Goal: Task Accomplishment & Management: Use online tool/utility

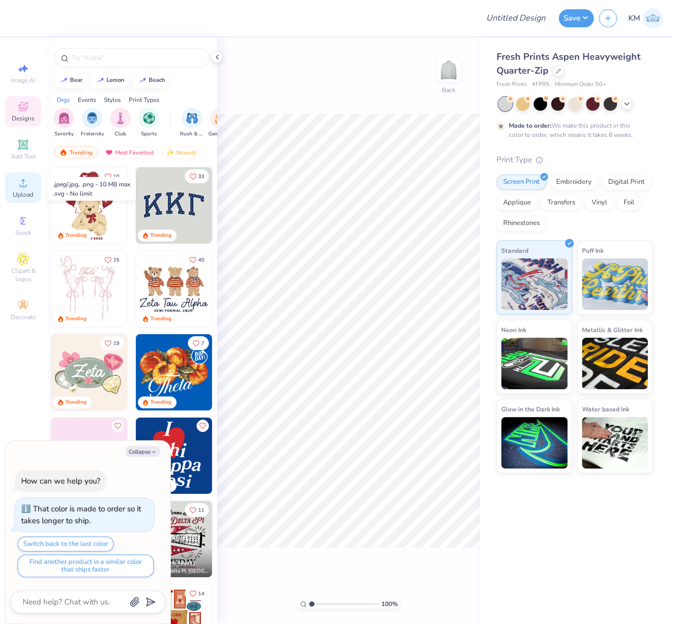
click at [25, 183] on icon at bounding box center [23, 183] width 12 height 12
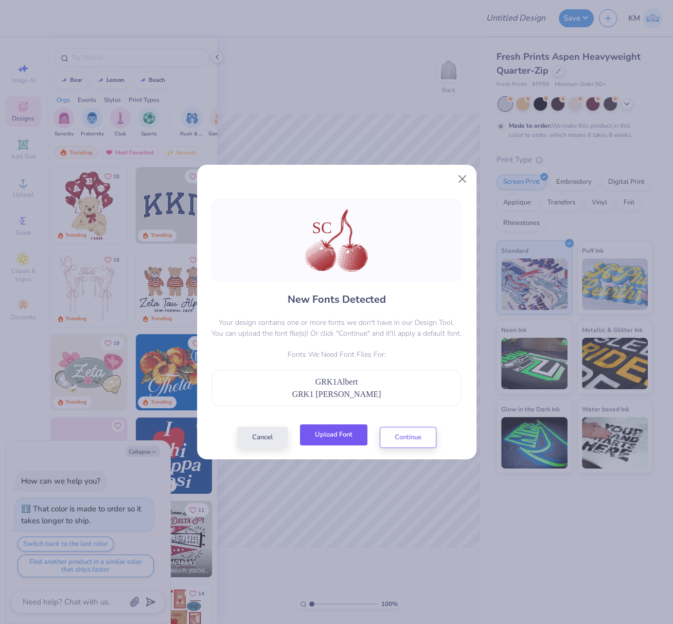
click at [336, 436] on button "Upload Font" at bounding box center [333, 434] width 67 height 21
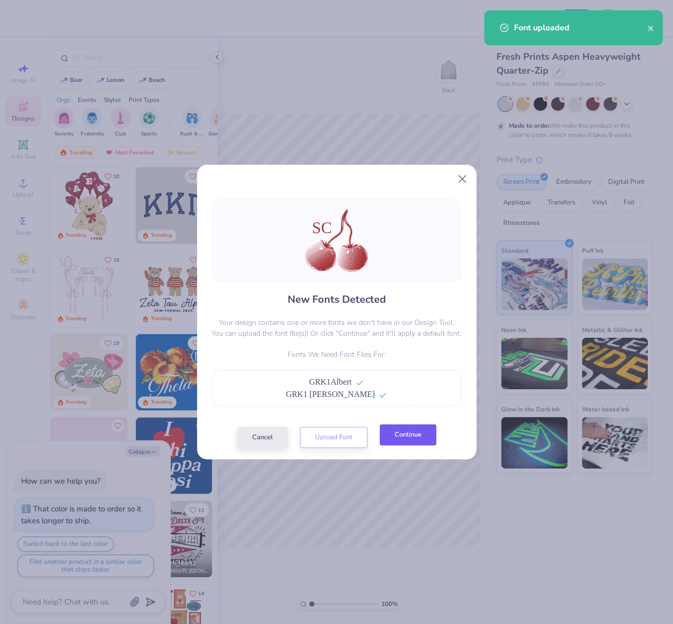
click at [402, 438] on button "Continue" at bounding box center [408, 434] width 57 height 21
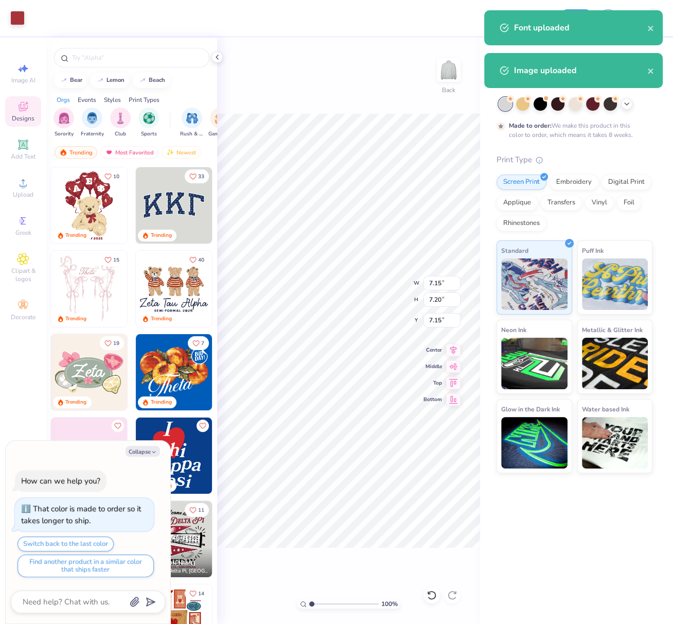
type textarea "x"
type input "7.70"
type textarea "x"
type input "7.15"
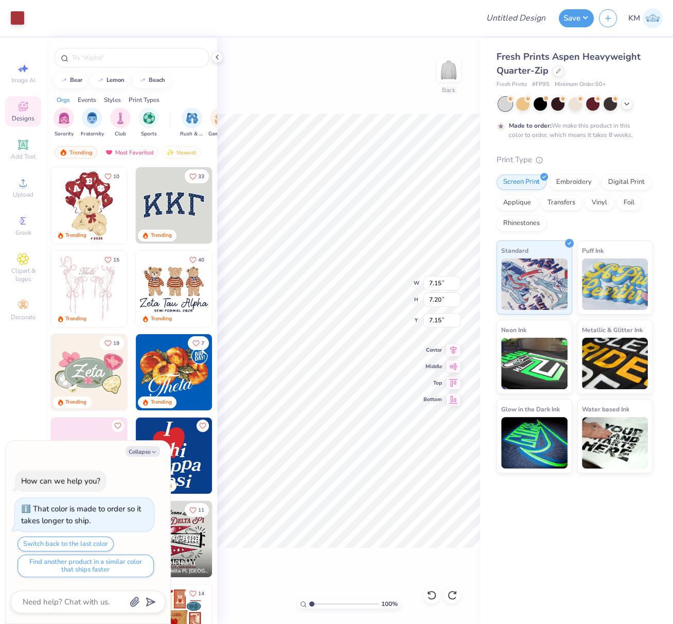
type textarea "x"
type input "2.26"
type input "1.41"
type input "8.57"
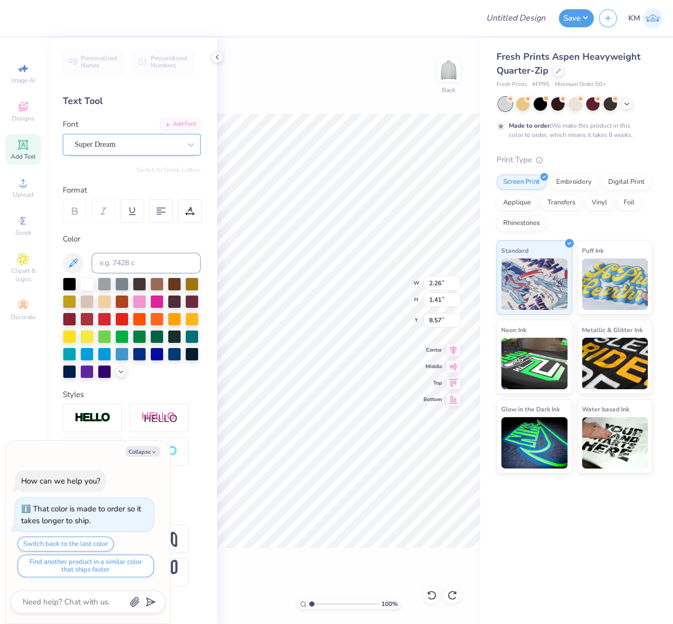
click at [150, 147] on div "Super Dream" at bounding box center [128, 144] width 108 height 16
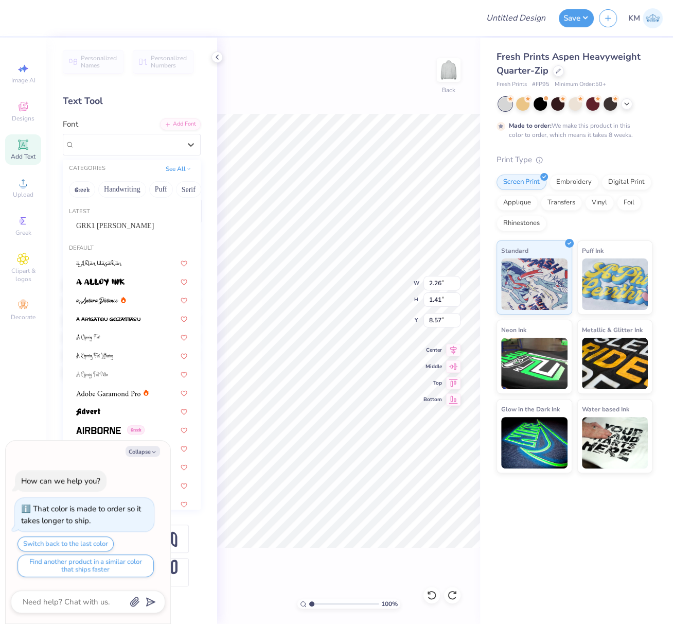
click at [120, 221] on span "GRK1 Albert" at bounding box center [115, 225] width 78 height 11
type textarea "x"
type input "2.42"
type input "1.34"
type input "8.73"
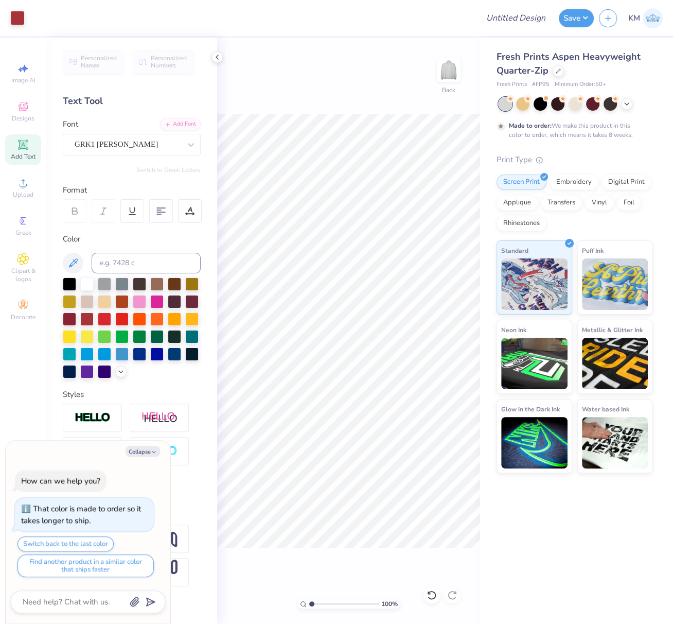
type textarea "x"
drag, startPoint x: 440, startPoint y: 284, endPoint x: 424, endPoint y: 288, distance: 16.9
click at [425, 284] on input "7.15" at bounding box center [442, 283] width 37 height 14
type input "4"
type textarea "x"
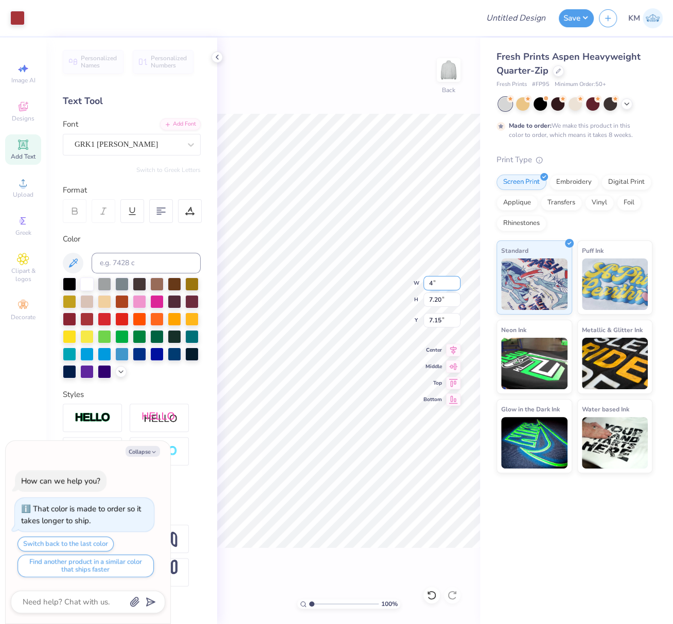
type input "4.00"
type input "4.03"
type input "8.74"
type textarea "x"
type input "0.74"
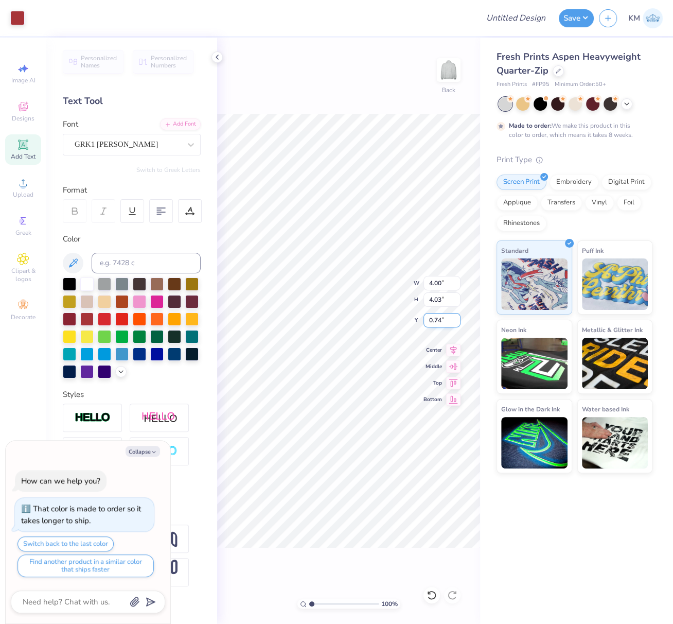
click at [420, 326] on div "100 % Back W 4.00 4.00 " H 4.03 4.03 " Y 0.74 0.74 " Center Middle Top Bottom" at bounding box center [348, 331] width 263 height 586
type textarea "x"
drag, startPoint x: 440, startPoint y: 320, endPoint x: 423, endPoint y: 322, distance: 17.1
click at [424, 321] on input "0.74" at bounding box center [442, 320] width 37 height 14
type input "2"
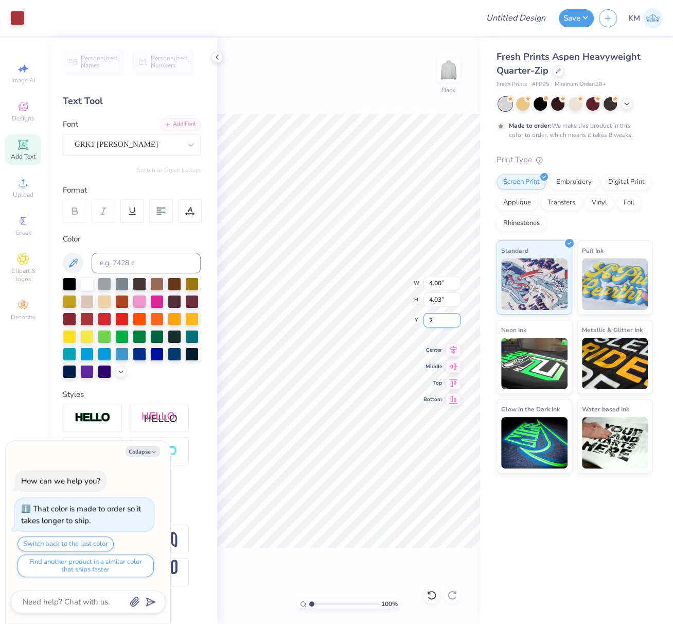
type textarea "x"
drag, startPoint x: 440, startPoint y: 322, endPoint x: 425, endPoint y: 321, distance: 15.4
click at [425, 321] on input "2.00" at bounding box center [442, 320] width 37 height 14
type input "3"
type textarea "x"
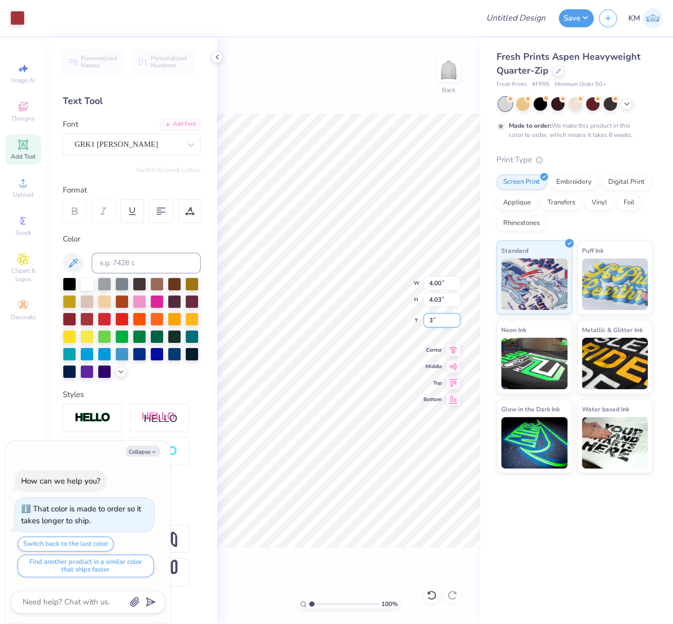
type input "3.00"
type textarea "x"
click at [426, 321] on input "3.00" at bounding box center [442, 320] width 37 height 14
type input "2.6"
type textarea "x"
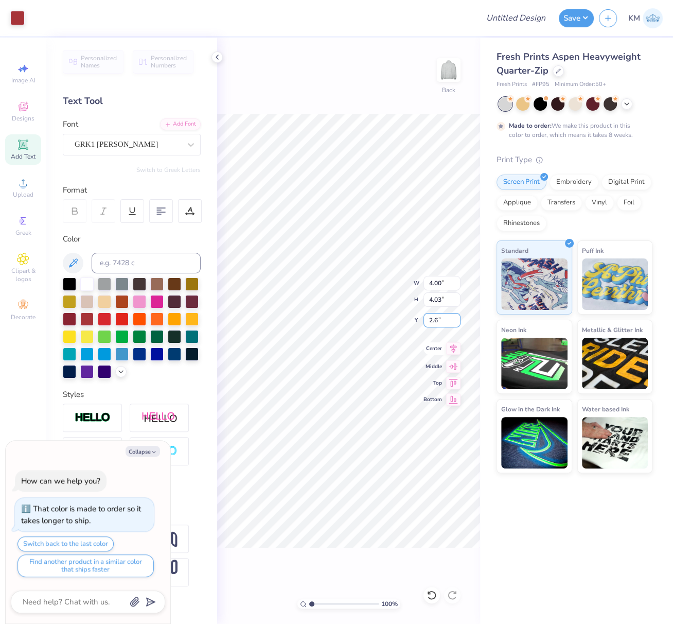
type input "2.60"
click at [436, 73] on div "100 % Back W 4.00 4.00 " H 4.03 4.03 " Y 2.60 2.60 " Center Middle Top Bottom" at bounding box center [348, 331] width 263 height 586
click at [449, 72] on img at bounding box center [448, 69] width 41 height 41
click at [23, 185] on circle at bounding box center [23, 186] width 6 height 6
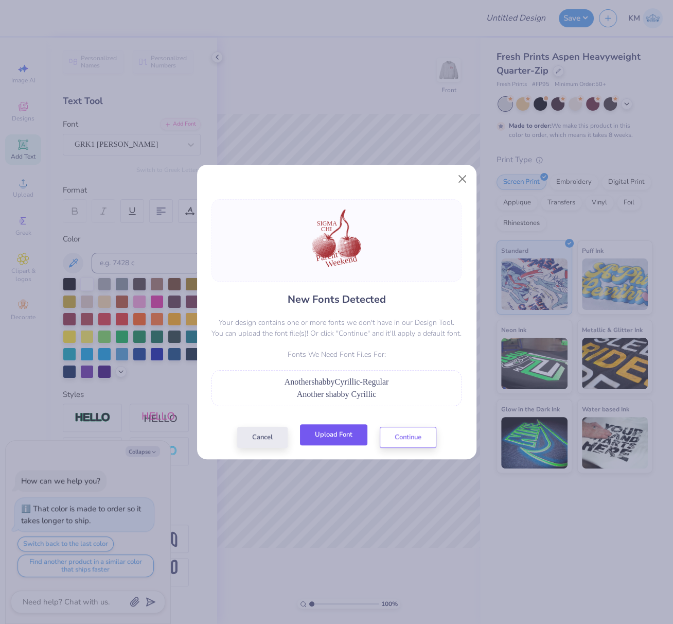
click at [326, 435] on button "Upload Font" at bounding box center [333, 434] width 67 height 21
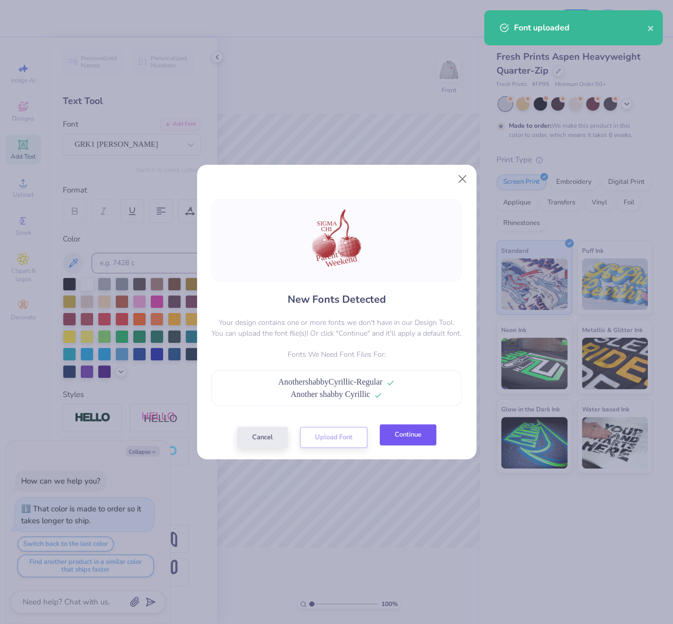
click at [420, 434] on button "Continue" at bounding box center [408, 434] width 57 height 21
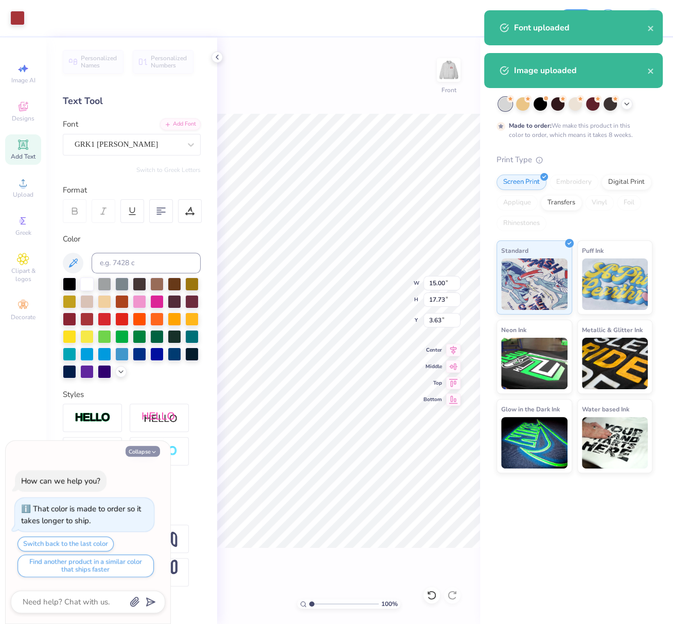
click at [147, 453] on button "Collapse" at bounding box center [143, 451] width 34 height 11
type textarea "x"
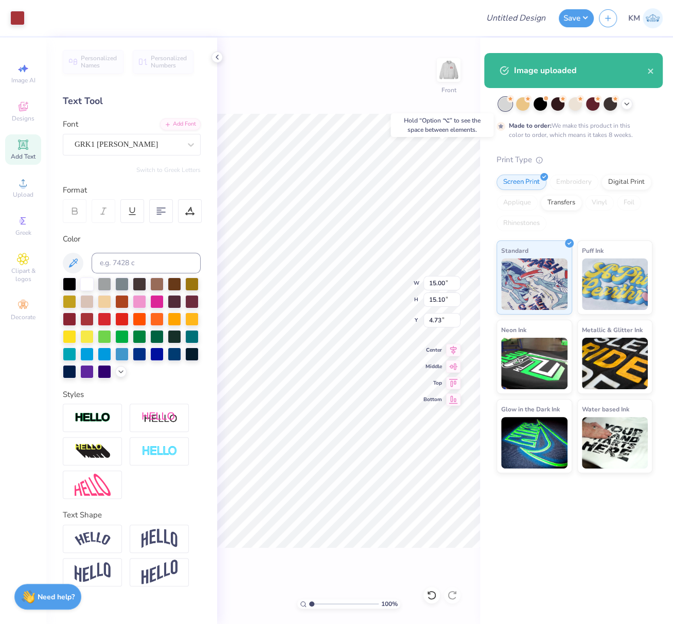
type input "17.73"
type input "3.63"
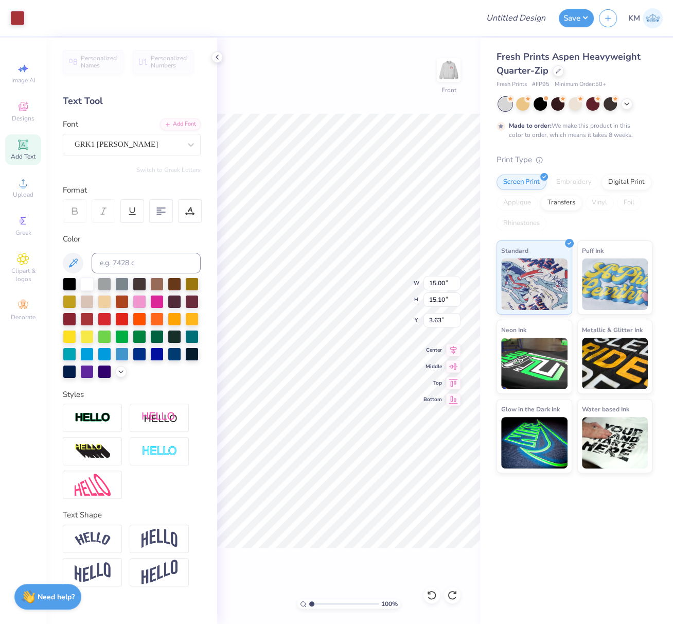
type input "5.59"
type input "1.43"
type input "7.24"
click at [146, 146] on div "Super Dream" at bounding box center [128, 144] width 108 height 16
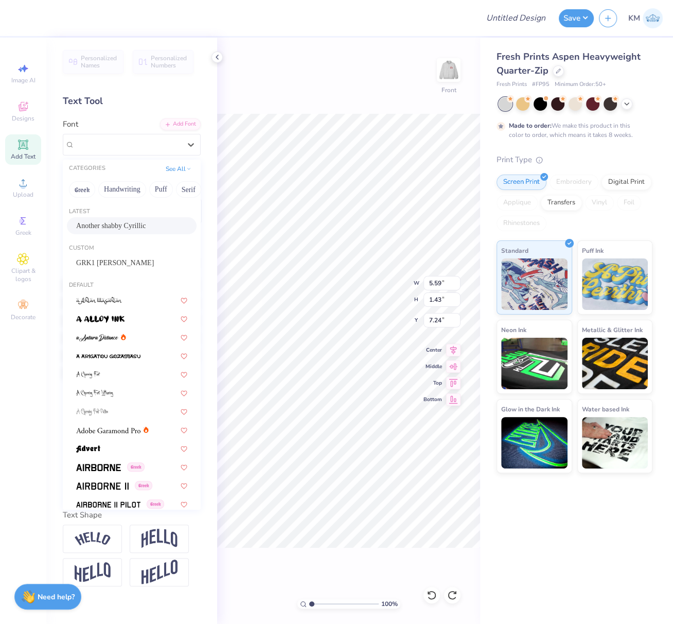
click at [110, 223] on span "Another shabby Cyrillic" at bounding box center [110, 225] width 69 height 11
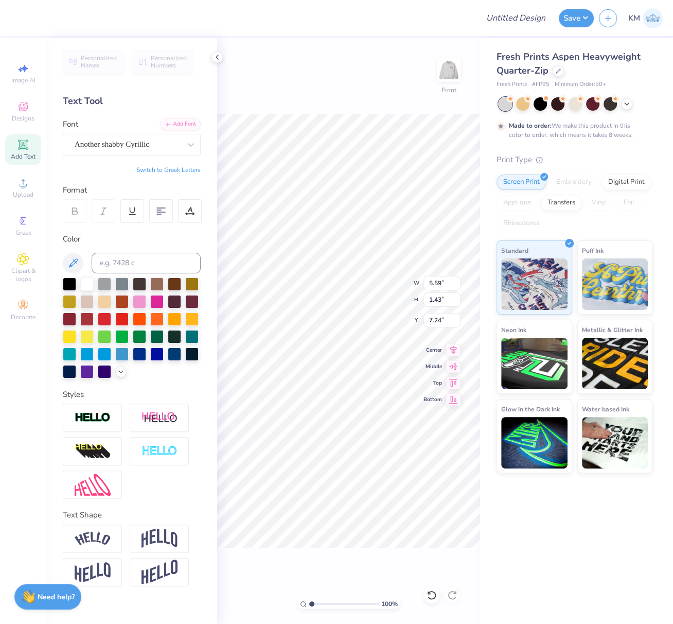
type input "6.00"
type input "1.58"
type input "7.30"
type input "3.13"
type input "1.37"
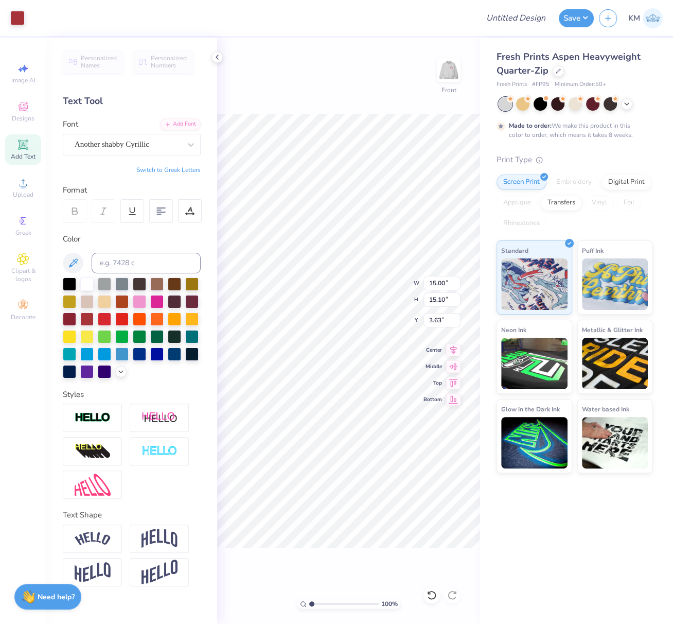
type input "9.07"
click at [145, 141] on div "Super Dream" at bounding box center [128, 144] width 108 height 16
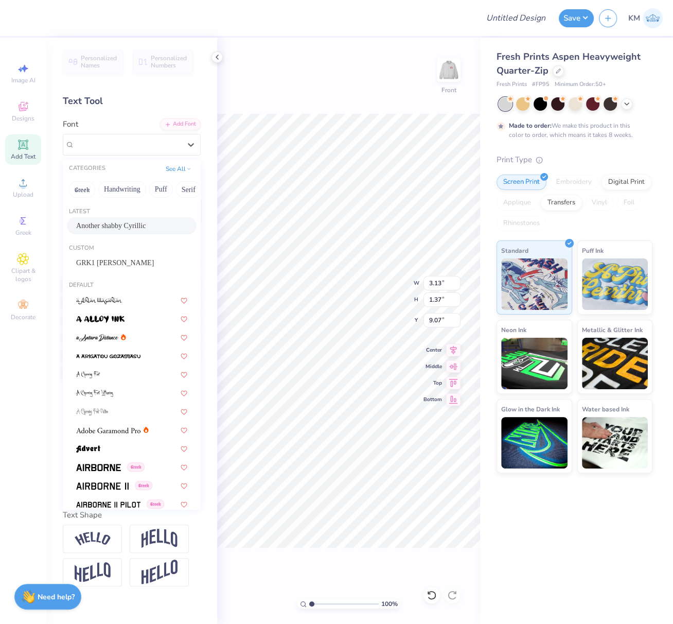
click at [117, 224] on span "Another shabby Cyrillic" at bounding box center [110, 225] width 69 height 11
type input "3.36"
type input "1.66"
type input "9.04"
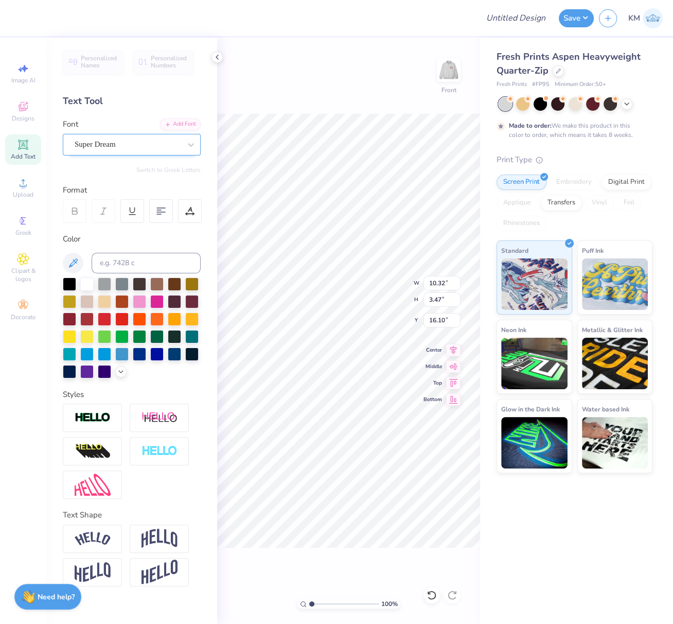
click at [139, 151] on div "Super Dream" at bounding box center [128, 144] width 108 height 16
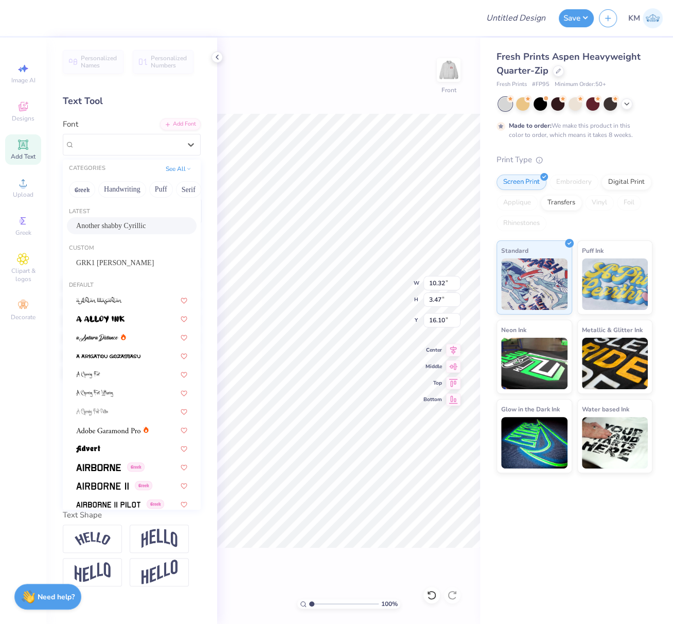
drag, startPoint x: 107, startPoint y: 222, endPoint x: 108, endPoint y: 238, distance: 15.5
click at [107, 221] on span "Another shabby Cyrillic" at bounding box center [110, 225] width 69 height 11
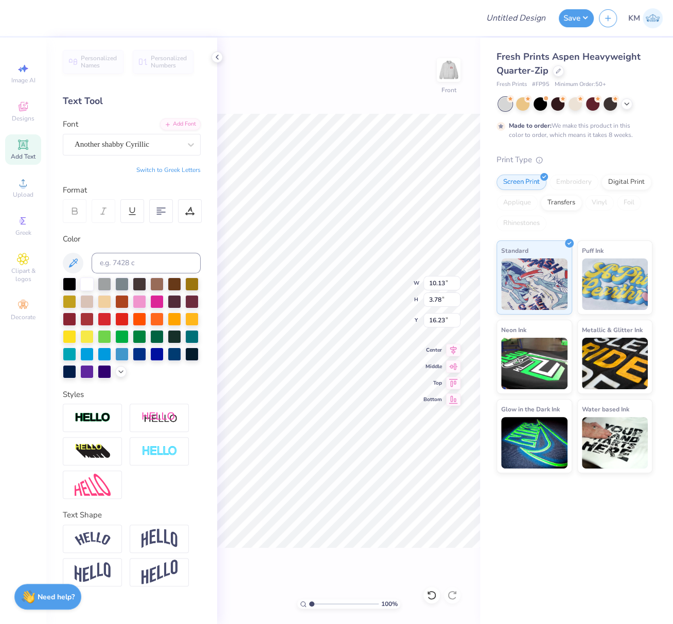
type input "10.13"
type input "3.78"
type input "16.23"
click at [97, 413] on img at bounding box center [93, 418] width 36 height 12
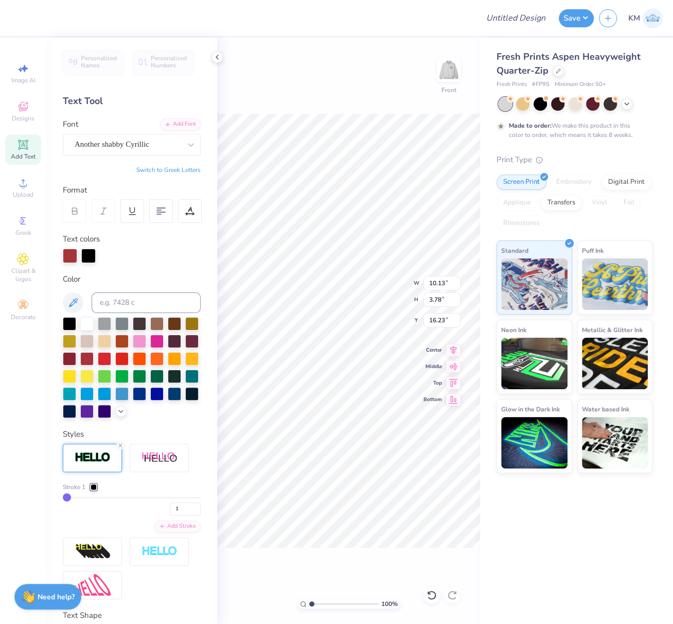
type input "10.15"
type input "3.80"
type input "16.21"
click at [117, 414] on icon at bounding box center [121, 410] width 8 height 8
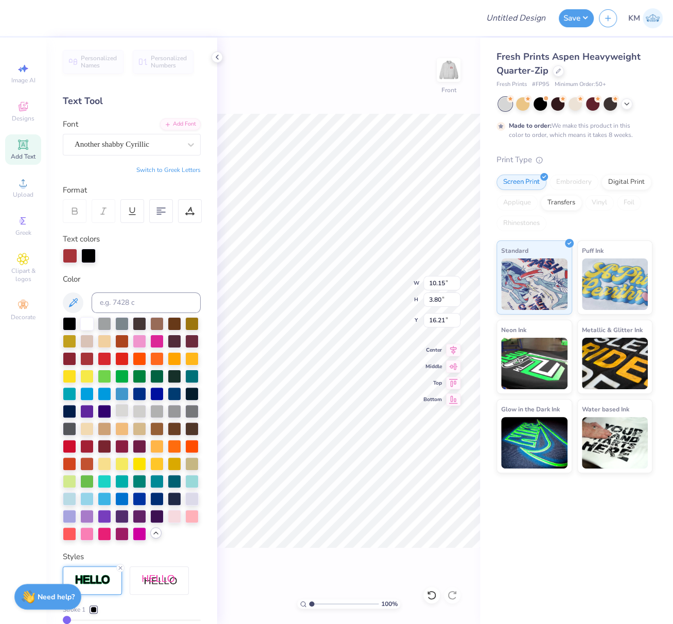
click at [115, 417] on div at bounding box center [121, 409] width 13 height 13
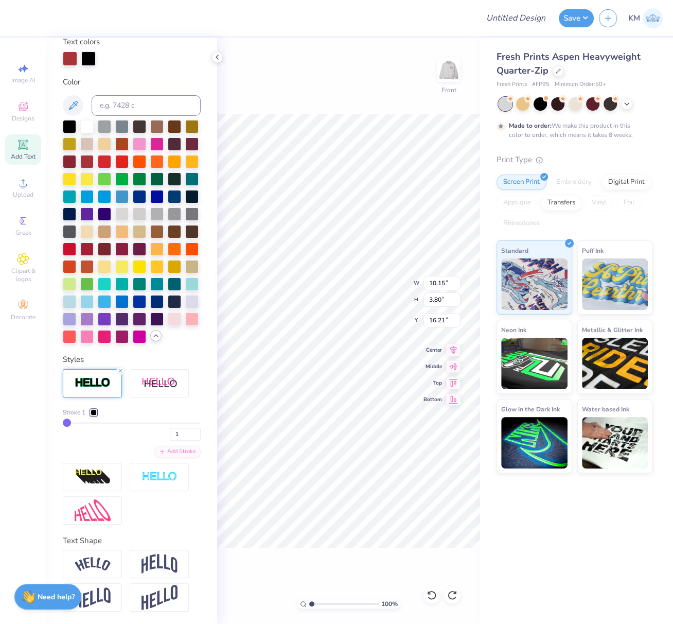
drag, startPoint x: 94, startPoint y: 413, endPoint x: 94, endPoint y: 408, distance: 5.7
click at [94, 413] on div at bounding box center [94, 412] width 6 height 6
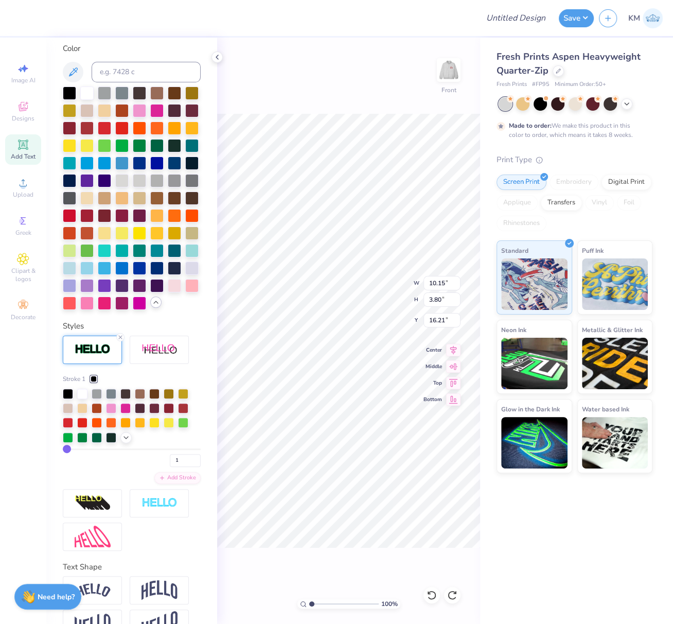
click at [128, 442] on icon at bounding box center [126, 437] width 8 height 8
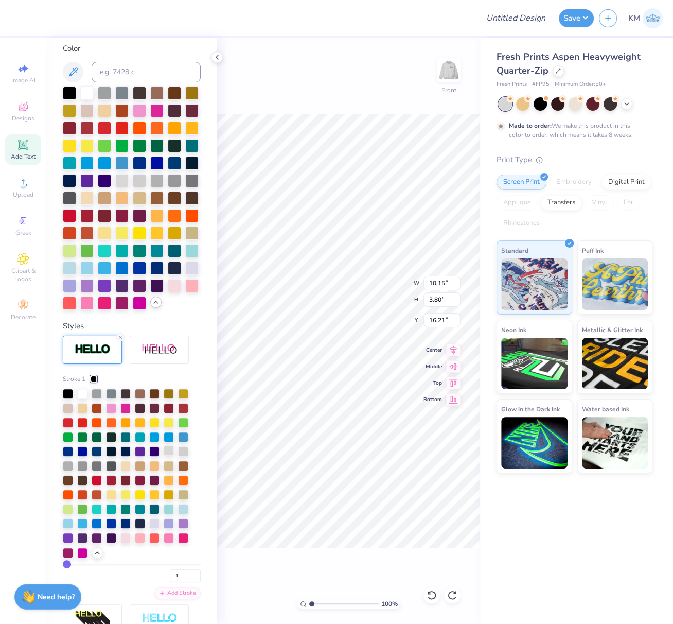
click at [170, 455] on div at bounding box center [169, 450] width 10 height 10
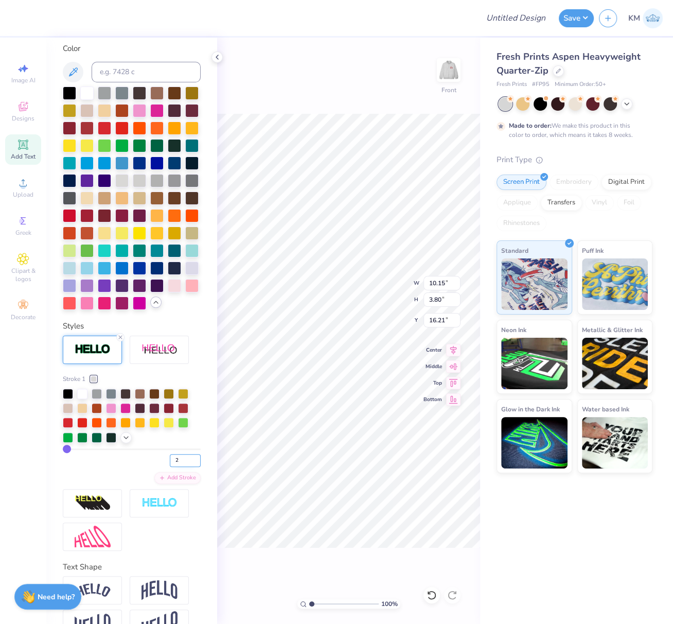
click at [189, 467] on input "2" at bounding box center [185, 460] width 31 height 13
click at [189, 467] on input "3" at bounding box center [185, 460] width 31 height 13
click at [189, 467] on input "4" at bounding box center [185, 460] width 31 height 13
drag, startPoint x: 188, startPoint y: 491, endPoint x: 170, endPoint y: 495, distance: 18.9
type input "5"
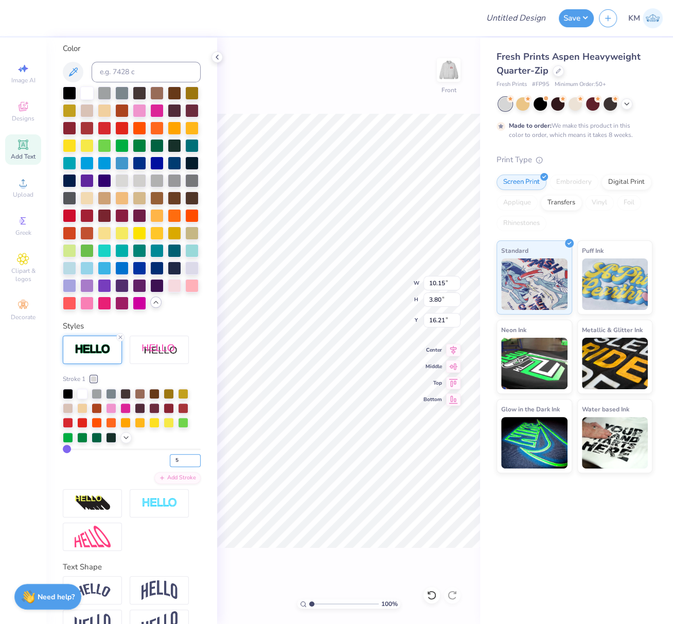
click at [188, 467] on input "5" at bounding box center [185, 460] width 31 height 13
type input "5"
click at [117, 467] on div "5" at bounding box center [132, 457] width 138 height 19
type input "10.24"
type input "3.89"
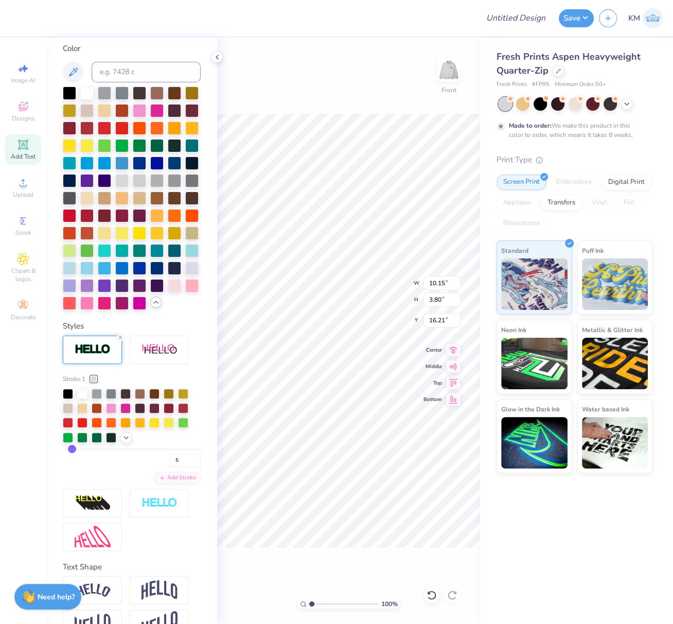
type input "16.17"
type input "4"
click at [188, 467] on input "4" at bounding box center [185, 460] width 31 height 13
type input "4"
drag, startPoint x: 120, startPoint y: 493, endPoint x: 125, endPoint y: 500, distance: 8.1
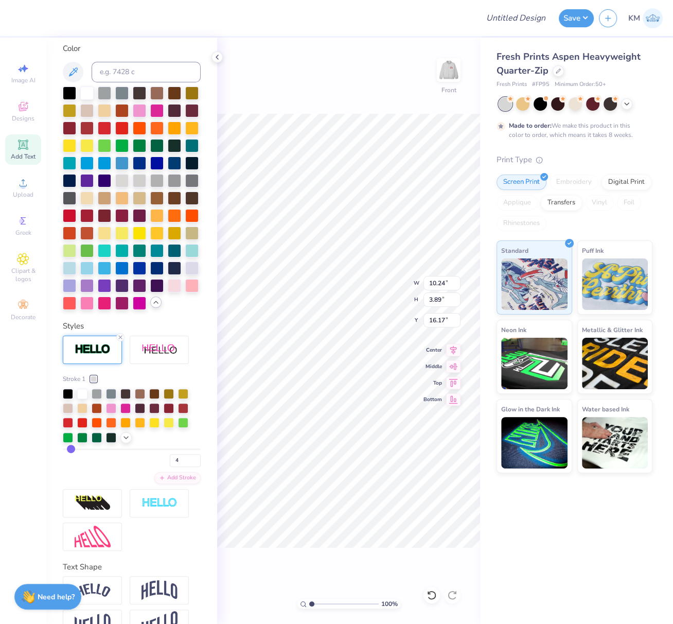
click at [120, 467] on div "4" at bounding box center [132, 457] width 138 height 19
type input "10.21"
type input "3.87"
type input "16.18"
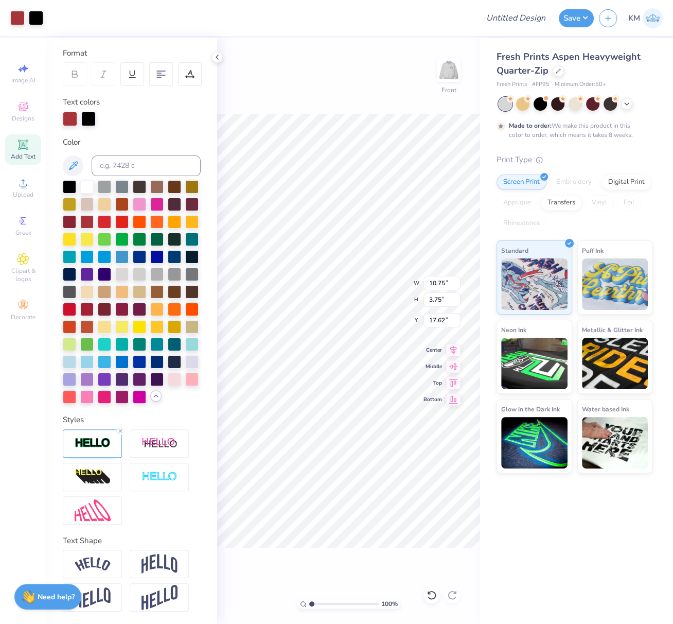
type input "10.71"
type input "3.72"
type input "17.80"
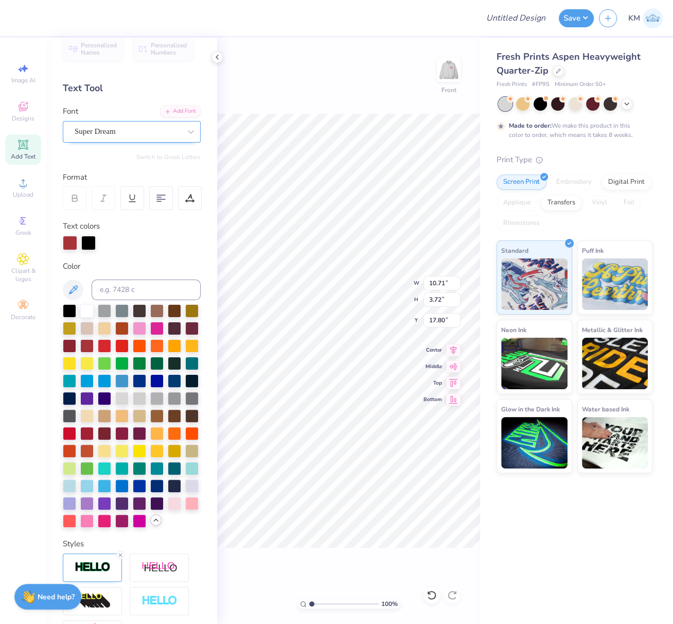
click at [119, 125] on div at bounding box center [128, 132] width 106 height 14
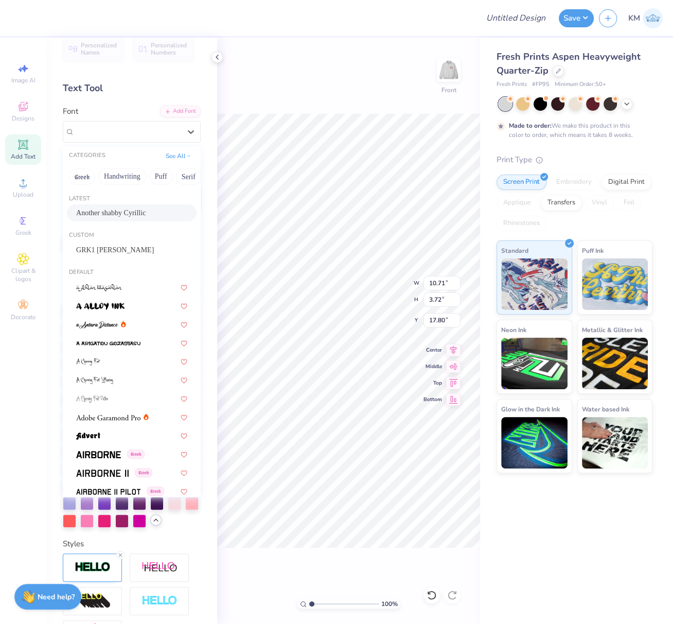
drag, startPoint x: 96, startPoint y: 208, endPoint x: 100, endPoint y: 214, distance: 7.0
click at [96, 208] on span "Another shabby Cyrillic" at bounding box center [110, 212] width 69 height 11
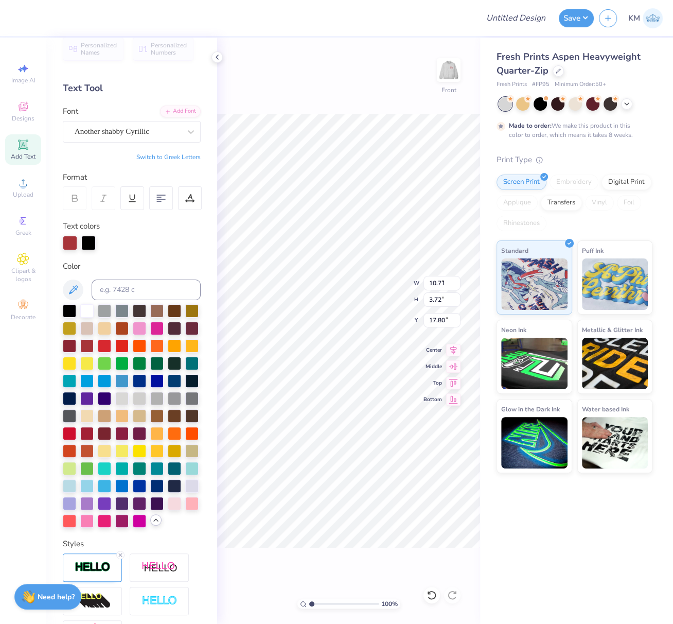
type input "9.77"
type input "3.86"
type input "17.90"
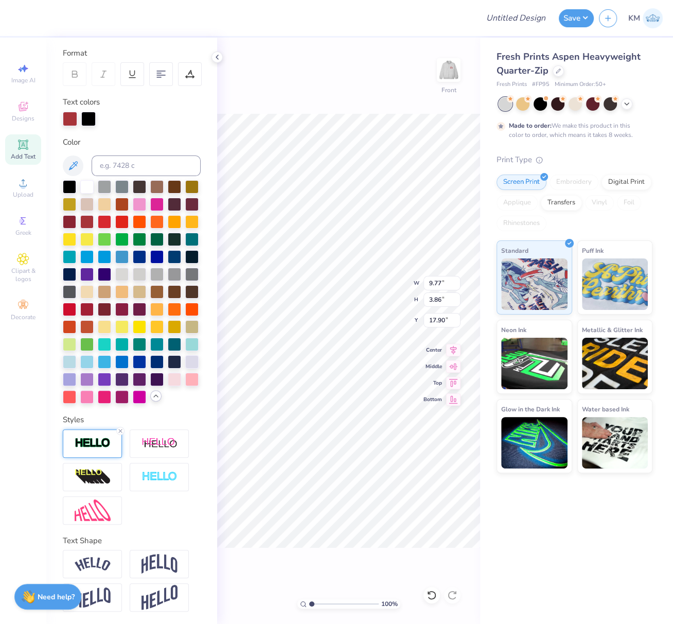
click at [101, 437] on img at bounding box center [93, 443] width 36 height 12
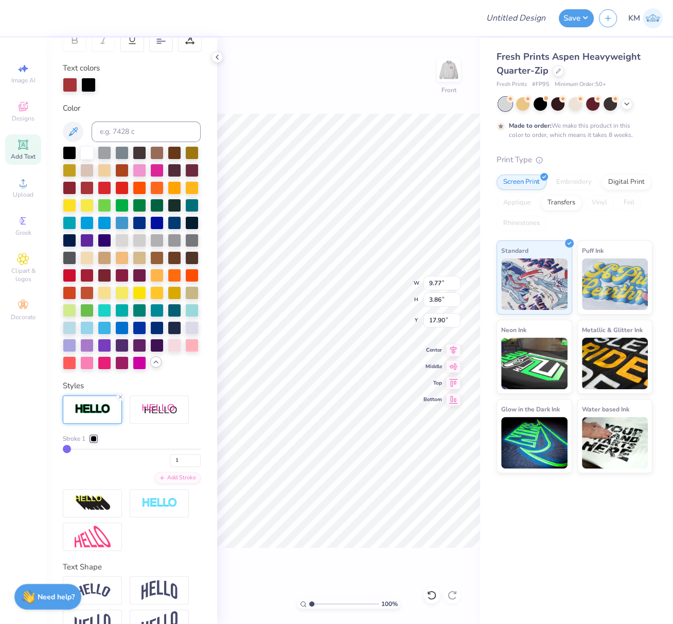
click at [93, 442] on div at bounding box center [94, 438] width 6 height 6
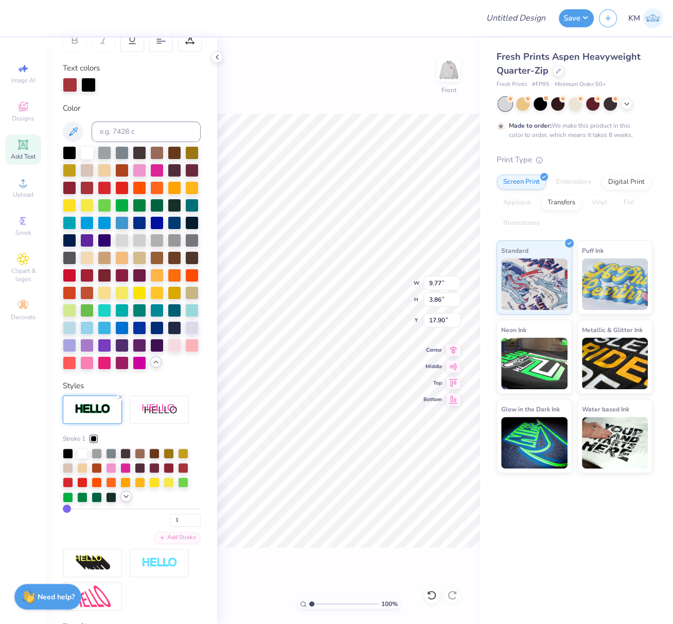
click at [125, 500] on icon at bounding box center [126, 496] width 8 height 8
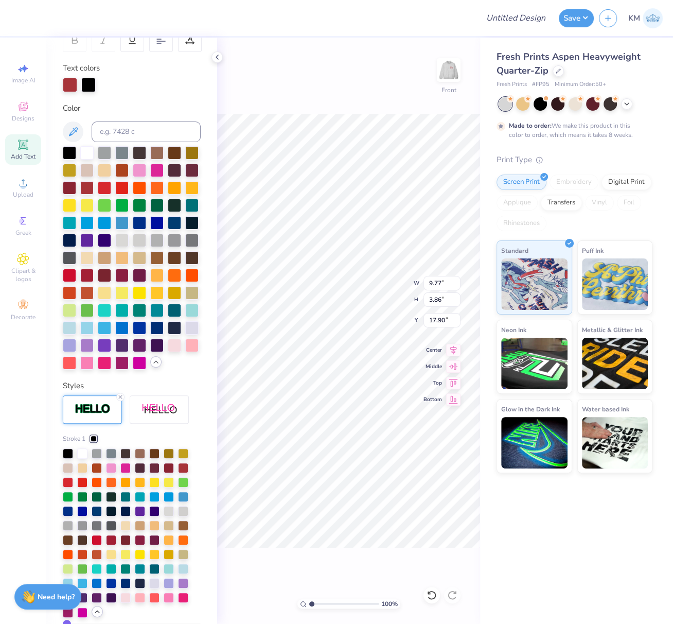
click at [168, 516] on div at bounding box center [169, 511] width 10 height 10
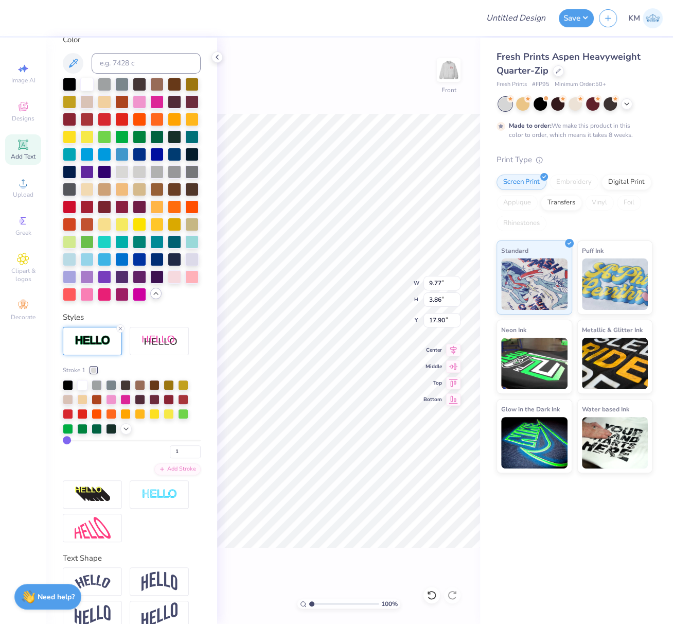
scroll to position [291, 0]
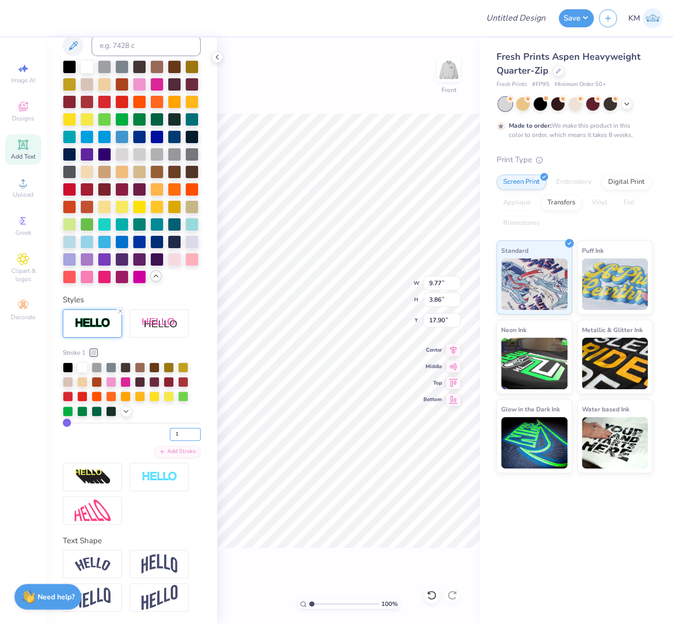
drag, startPoint x: 171, startPoint y: 433, endPoint x: 161, endPoint y: 440, distance: 11.8
click at [160, 433] on div "1" at bounding box center [132, 431] width 138 height 19
type input "4"
type input "9.83"
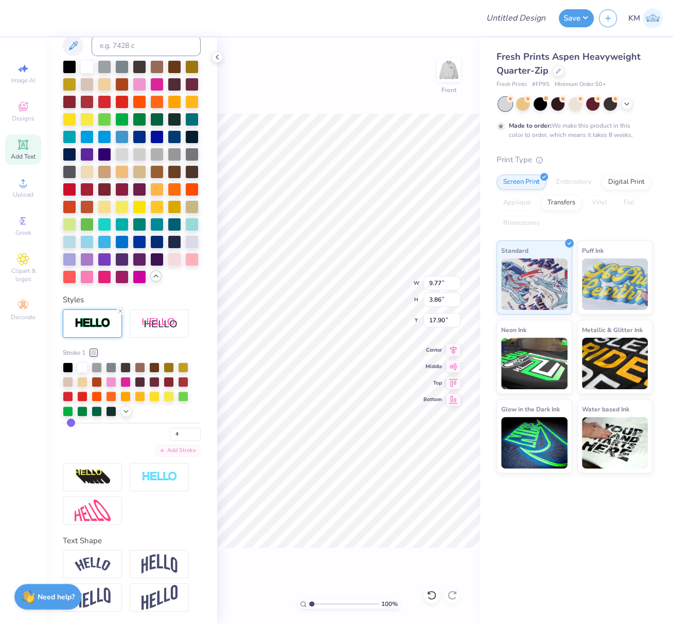
type input "3.93"
type input "17.86"
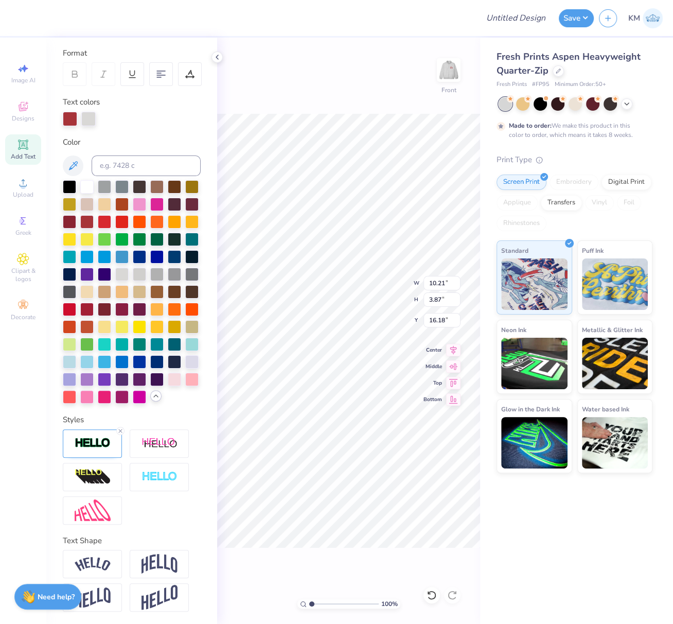
type input "12.98"
type input "5.61"
click at [453, 348] on icon at bounding box center [453, 348] width 7 height 9
click at [455, 347] on icon at bounding box center [453, 348] width 14 height 12
drag, startPoint x: 428, startPoint y: 283, endPoint x: 440, endPoint y: 293, distance: 16.4
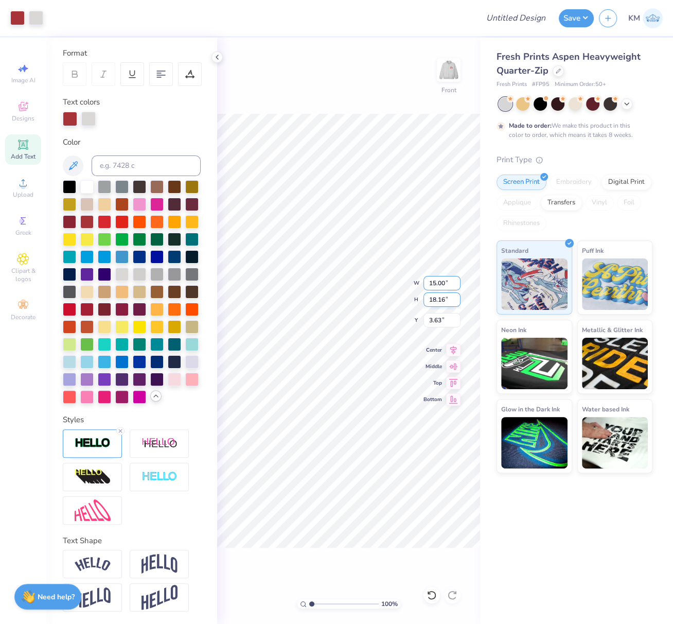
click at [442, 283] on input "15.00" at bounding box center [442, 283] width 37 height 14
drag, startPoint x: 429, startPoint y: 302, endPoint x: 445, endPoint y: 301, distance: 16.0
click at [445, 301] on input "18.16" at bounding box center [442, 299] width 37 height 14
type input "15"
type input "12.39"
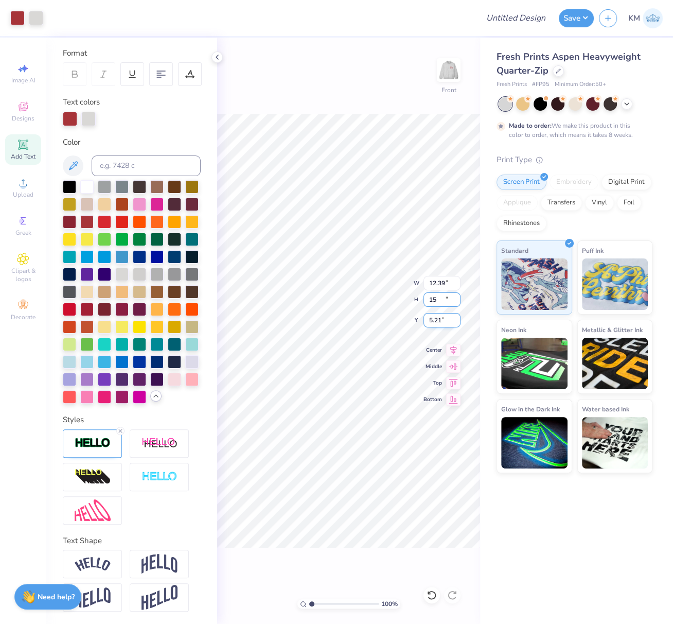
type input "15.00"
drag, startPoint x: 441, startPoint y: 320, endPoint x: 431, endPoint y: 318, distance: 10.5
click at [432, 318] on input "5.21" at bounding box center [442, 320] width 37 height 14
type input "5"
type input "3.00"
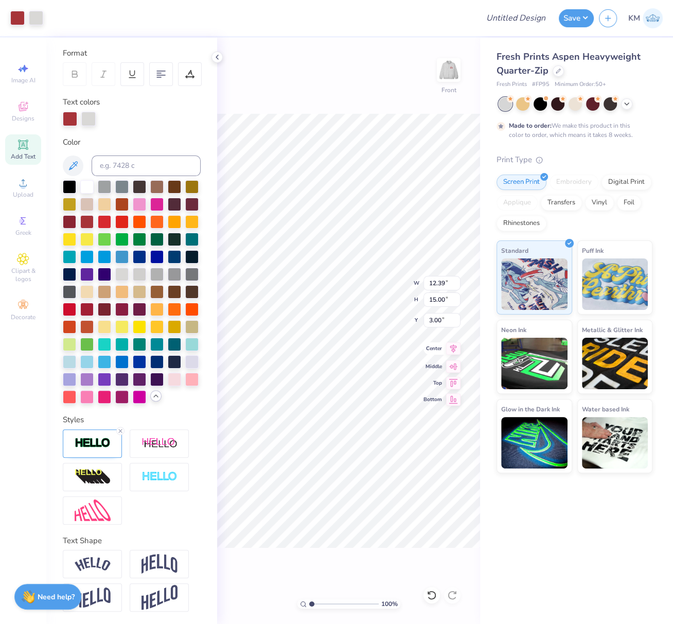
click at [453, 350] on icon at bounding box center [453, 348] width 7 height 9
type input "8.44"
type input "3.19"
type input "13.37"
type input "10.73"
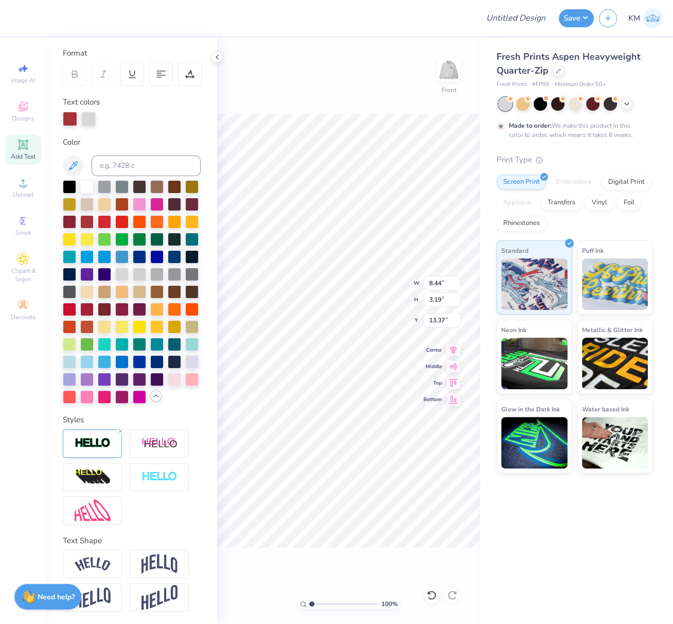
type input "4.63"
click at [451, 350] on icon at bounding box center [453, 348] width 7 height 9
type input "3.00"
drag, startPoint x: 310, startPoint y: 602, endPoint x: 282, endPoint y: 597, distance: 28.8
click at [284, 596] on div "100 % Front" at bounding box center [348, 331] width 263 height 586
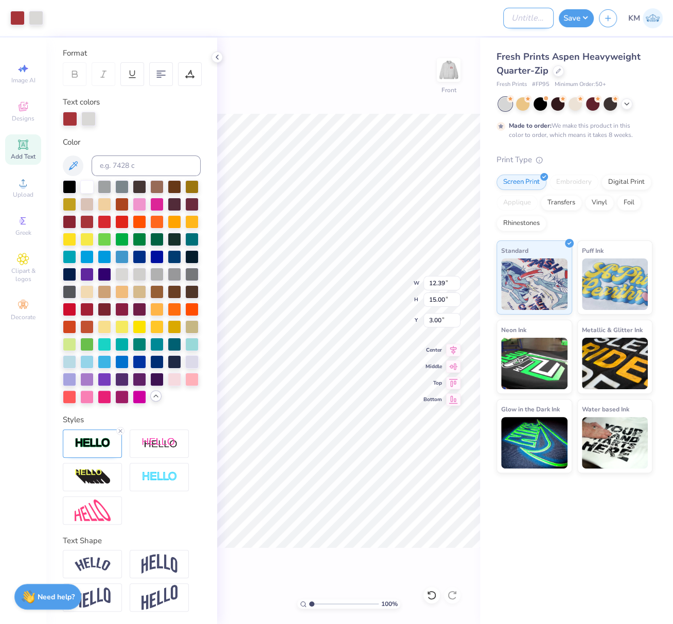
click at [534, 17] on input "Design Title" at bounding box center [528, 18] width 50 height 21
paste input "https://www.urbanoutfitters.com/shop/uo-las-vegas-zip-up-hoodie-sweatshirt?cate…"
click at [573, 17] on button "Save" at bounding box center [576, 17] width 35 height 18
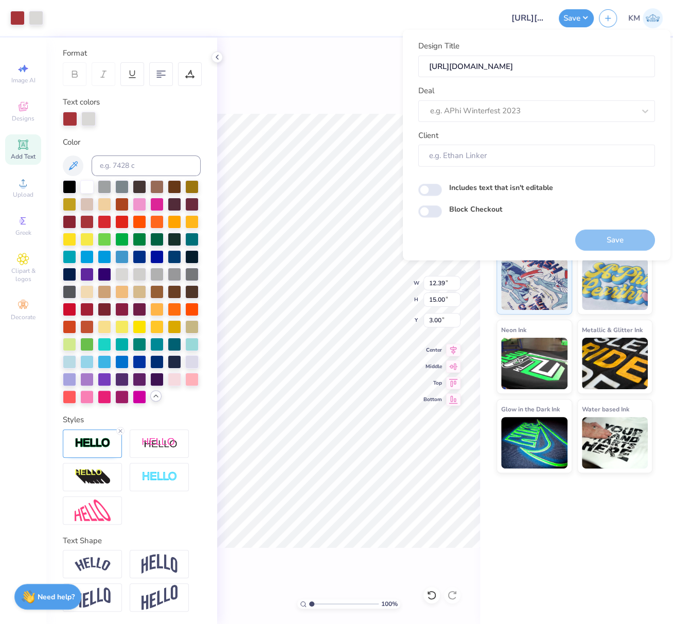
click at [454, 16] on div at bounding box center [273, 18] width 450 height 36
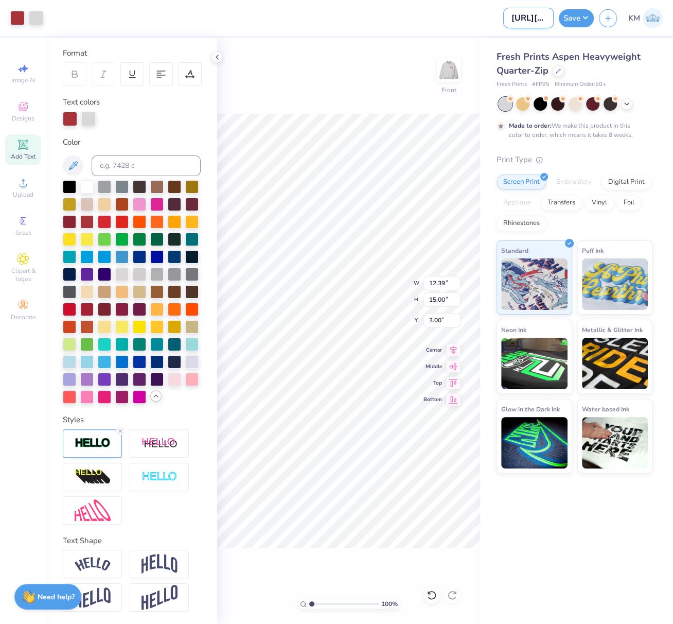
drag, startPoint x: 517, startPoint y: 20, endPoint x: 517, endPoint y: 27, distance: 6.7
click at [517, 19] on input "https://www.urbanoutfitters.com/shop/uo-las-vegas-zip-up-hoodie-sweatshirt?cate…" at bounding box center [528, 18] width 50 height 21
paste input "FPS239479"
type input "FPS239479"
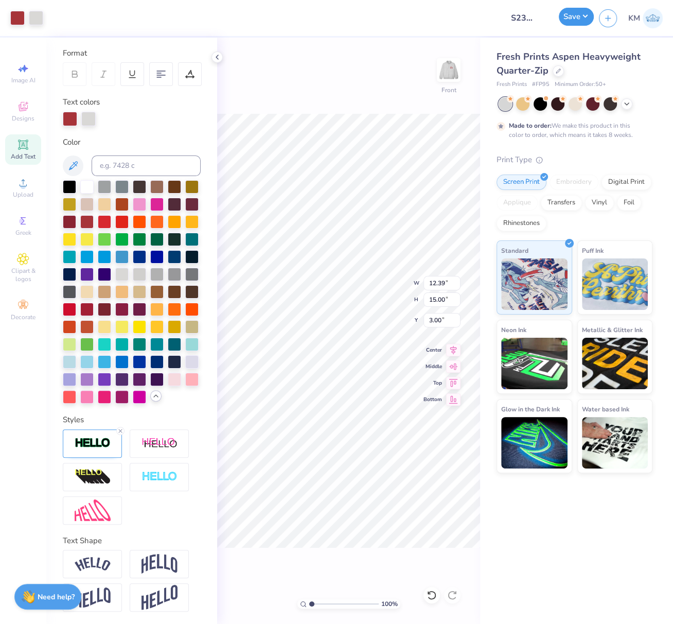
drag, startPoint x: 580, startPoint y: 15, endPoint x: 578, endPoint y: 21, distance: 6.0
click at [580, 15] on button "Save" at bounding box center [576, 17] width 35 height 18
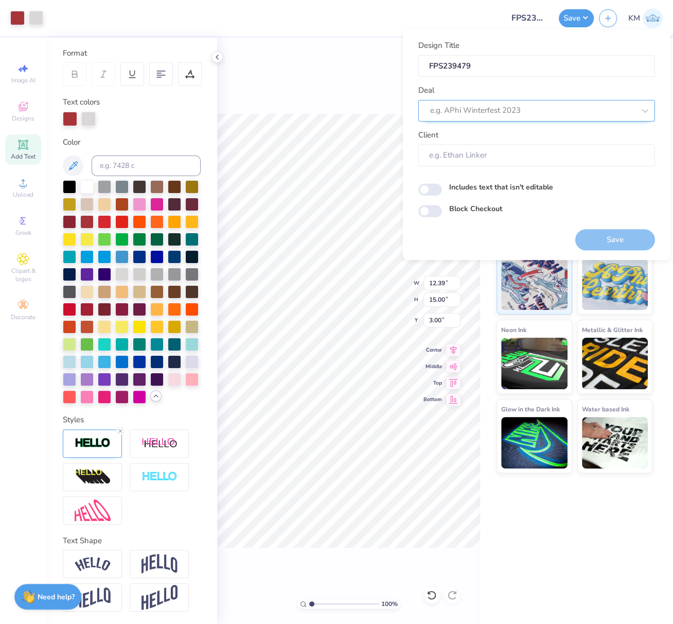
click at [492, 108] on div at bounding box center [532, 110] width 205 height 14
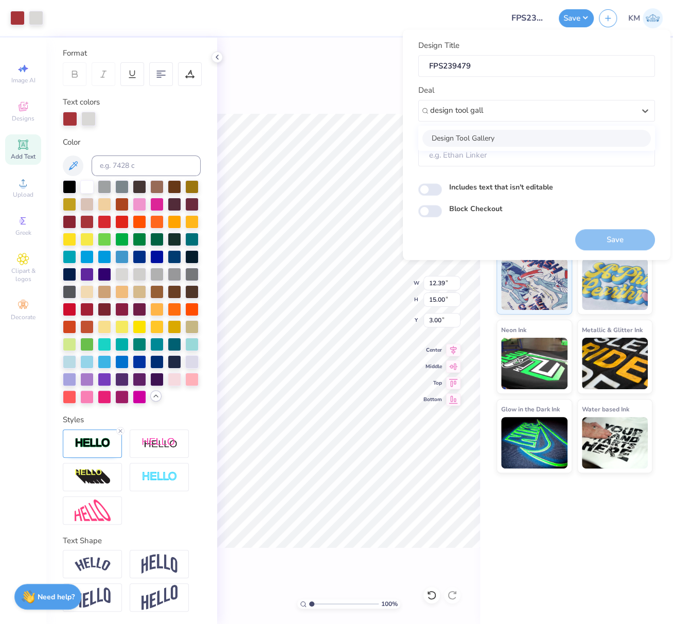
click at [500, 135] on div "Design Tool Gallery" at bounding box center [536, 138] width 228 height 17
type input "design tool gall"
type input "Design Tool Gallery User"
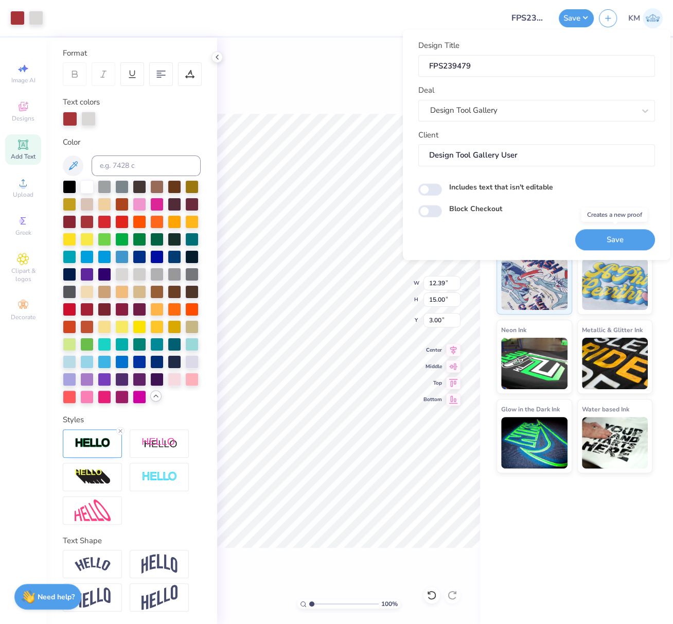
drag, startPoint x: 621, startPoint y: 239, endPoint x: 672, endPoint y: 243, distance: 51.6
click at [621, 239] on button "Save" at bounding box center [615, 239] width 80 height 21
drag, startPoint x: 456, startPoint y: 66, endPoint x: 408, endPoint y: 60, distance: 48.8
click at [408, 60] on div "Design Title FPS239479 Deal Design Tool Gallery Client Design Tool Gallery User…" at bounding box center [537, 144] width 268 height 231
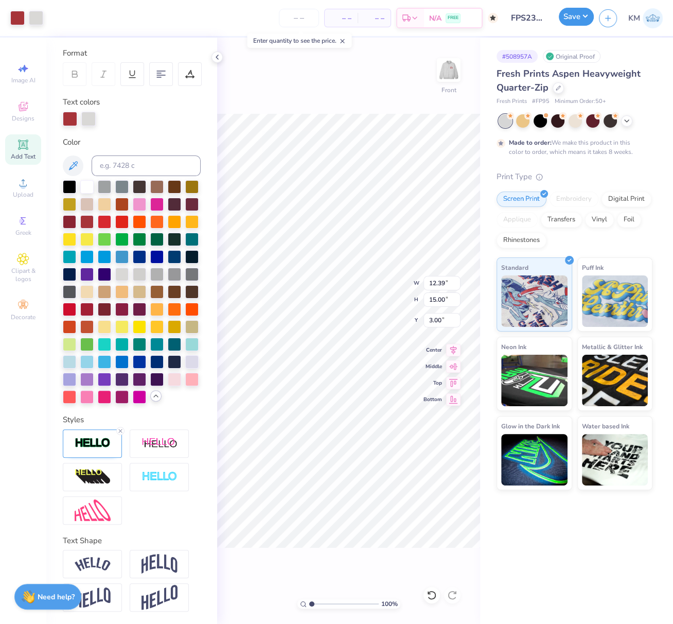
click at [582, 20] on button "Save" at bounding box center [576, 17] width 35 height 18
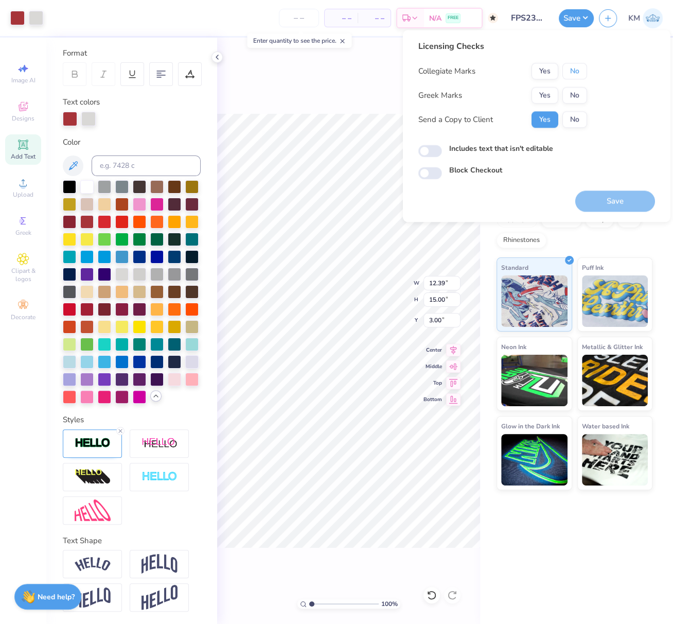
drag, startPoint x: 578, startPoint y: 70, endPoint x: 559, endPoint y: 86, distance: 25.2
click at [578, 70] on button "No" at bounding box center [574, 71] width 25 height 16
click at [546, 95] on button "Yes" at bounding box center [545, 95] width 27 height 16
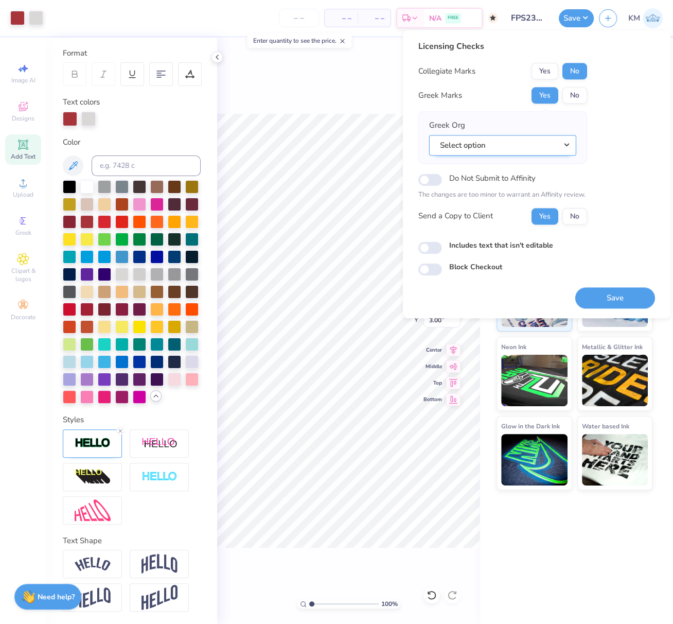
click at [570, 143] on button "Select option" at bounding box center [502, 145] width 147 height 21
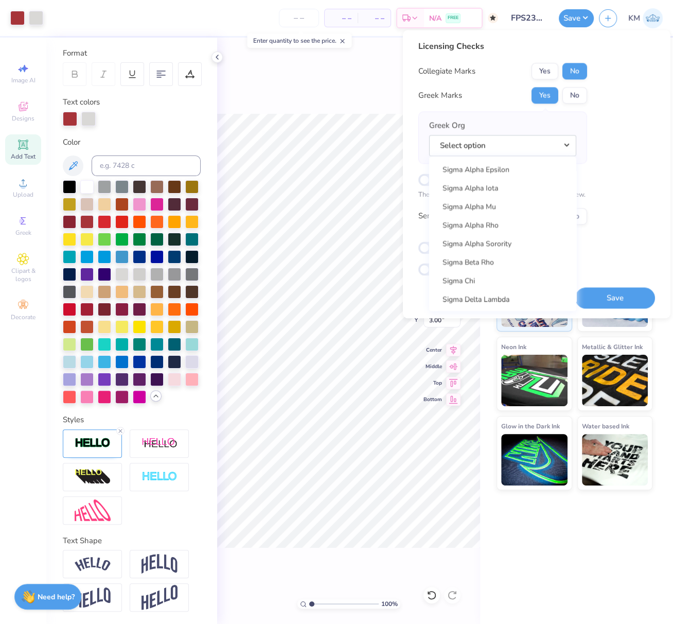
scroll to position [6489, 0]
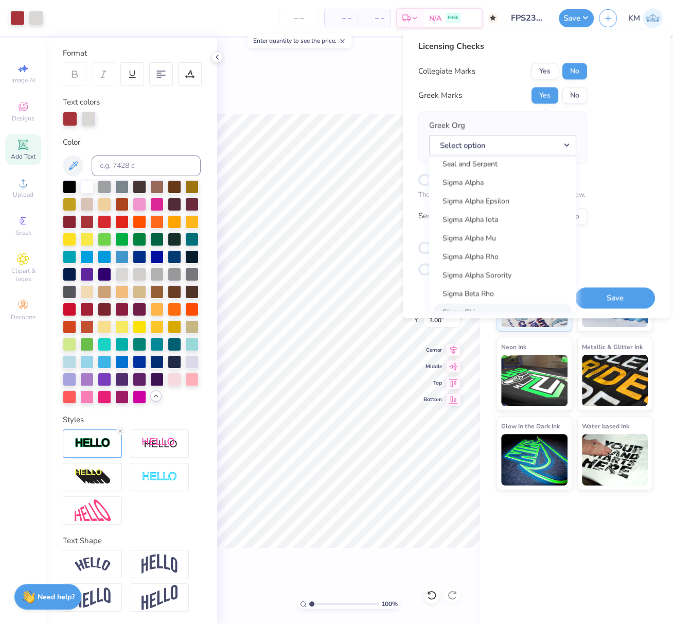
click at [493, 305] on link "Sigma Chi" at bounding box center [502, 312] width 139 height 17
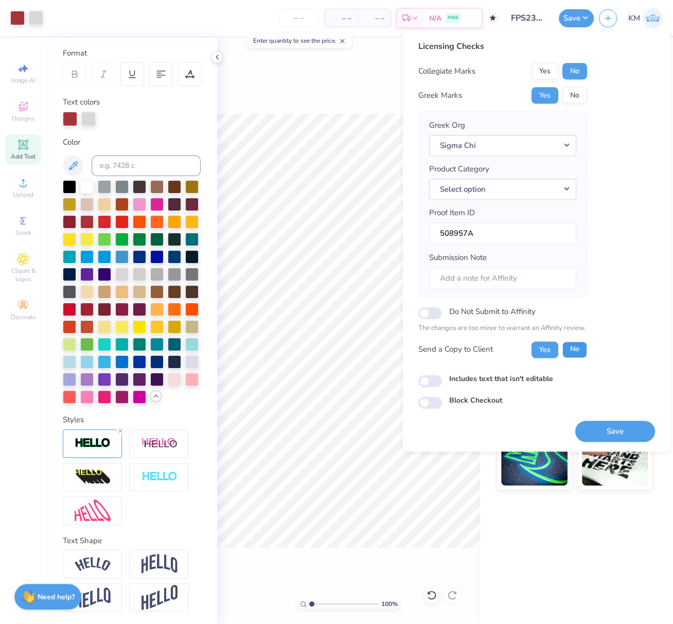
click at [576, 345] on button "No" at bounding box center [574, 349] width 25 height 16
drag, startPoint x: 605, startPoint y: 429, endPoint x: 173, endPoint y: 1, distance: 608.0
click at [605, 429] on button "Save" at bounding box center [615, 430] width 80 height 21
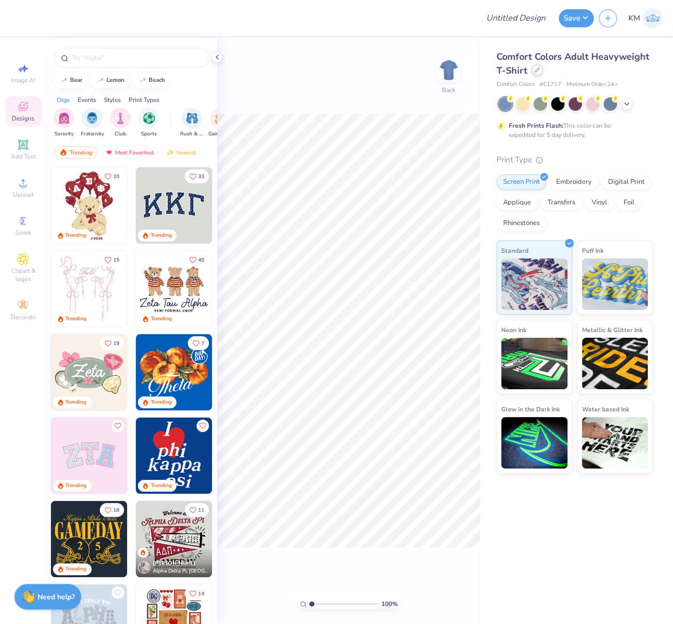
click at [536, 74] on div at bounding box center [537, 69] width 11 height 11
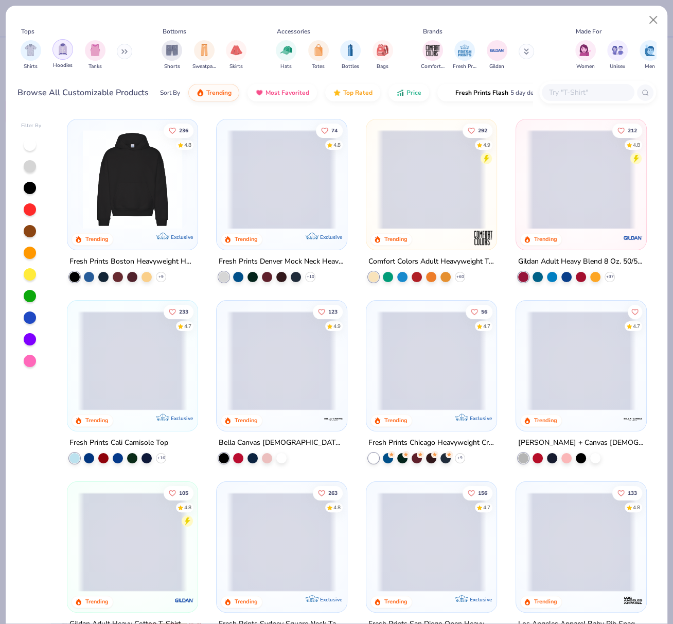
drag, startPoint x: 95, startPoint y: 54, endPoint x: 100, endPoint y: 57, distance: 5.8
click at [95, 54] on img "filter for Tanks" at bounding box center [95, 50] width 11 height 12
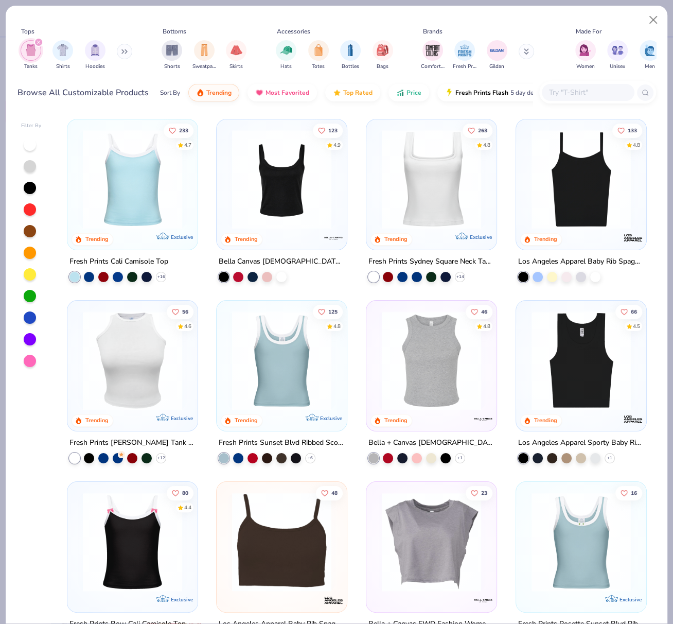
click at [580, 160] on img at bounding box center [581, 179] width 110 height 99
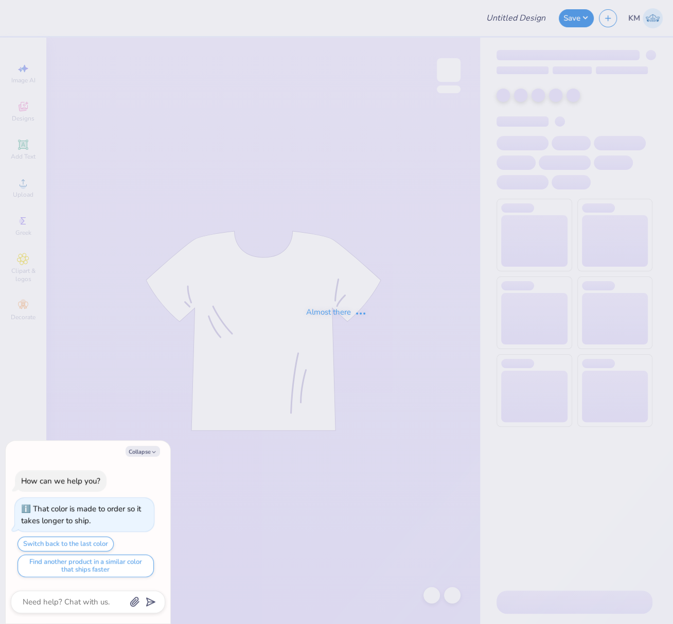
type textarea "x"
type input "FPS239479"
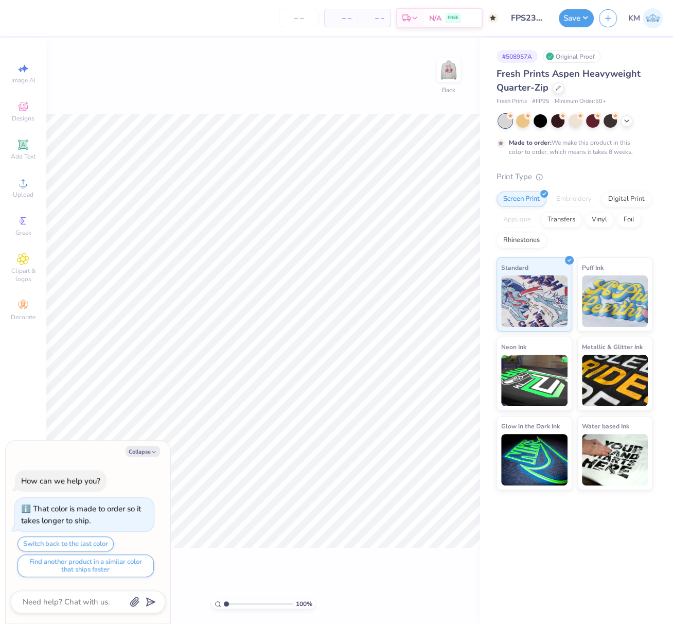
type textarea "x"
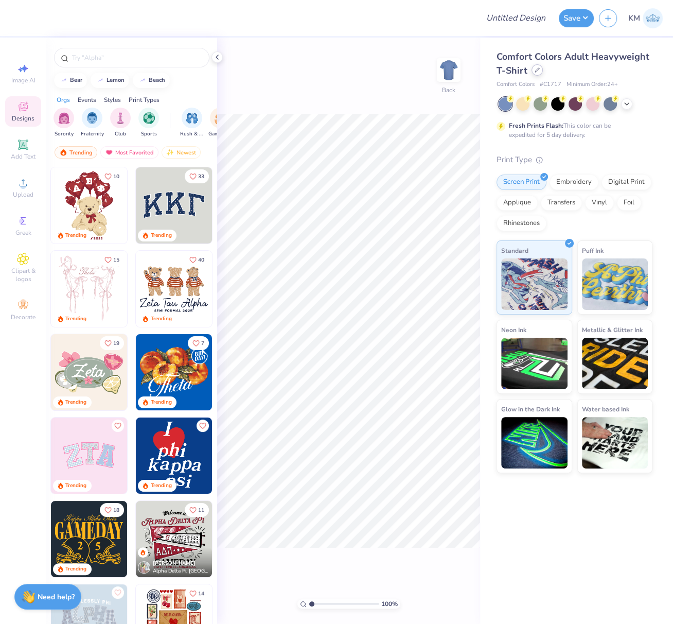
click at [536, 71] on icon at bounding box center [537, 70] width 4 height 4
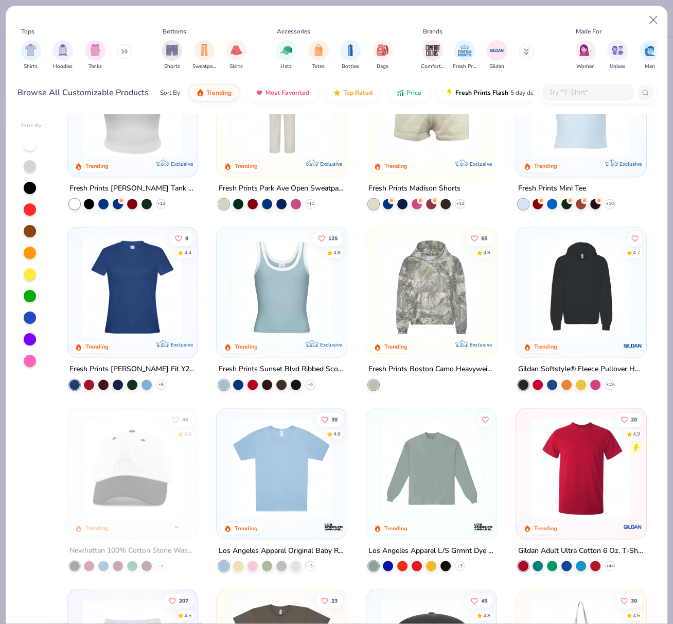
scroll to position [1155, 0]
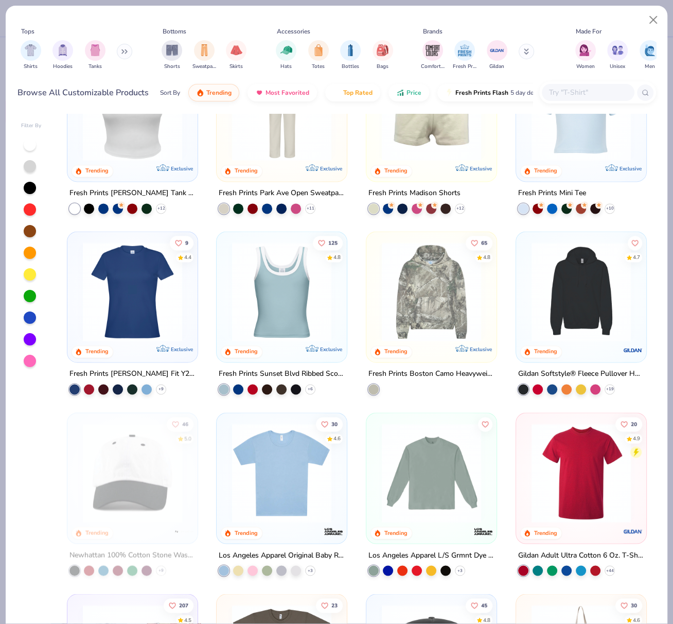
click at [292, 287] on img at bounding box center [282, 291] width 110 height 99
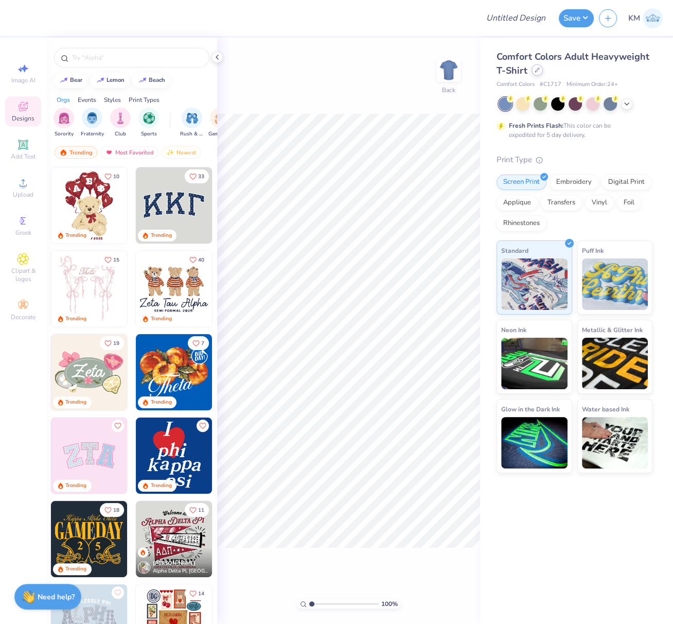
click at [538, 69] on icon at bounding box center [537, 69] width 5 height 5
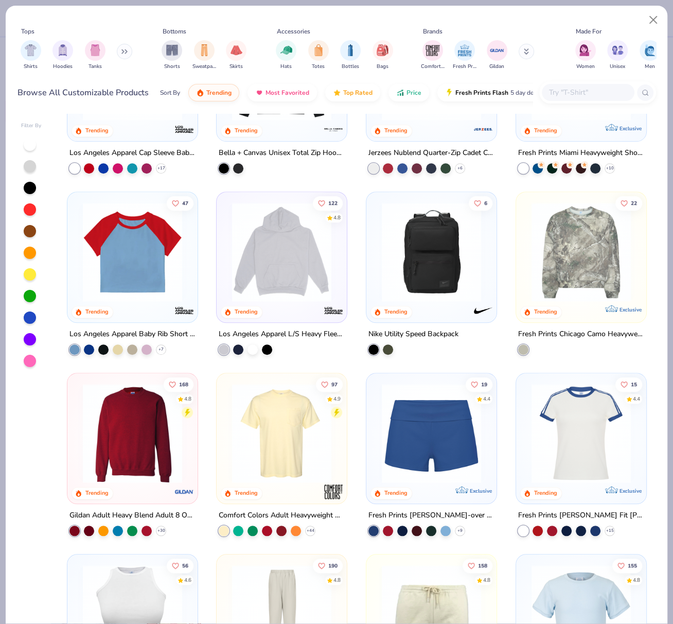
scroll to position [1171, 0]
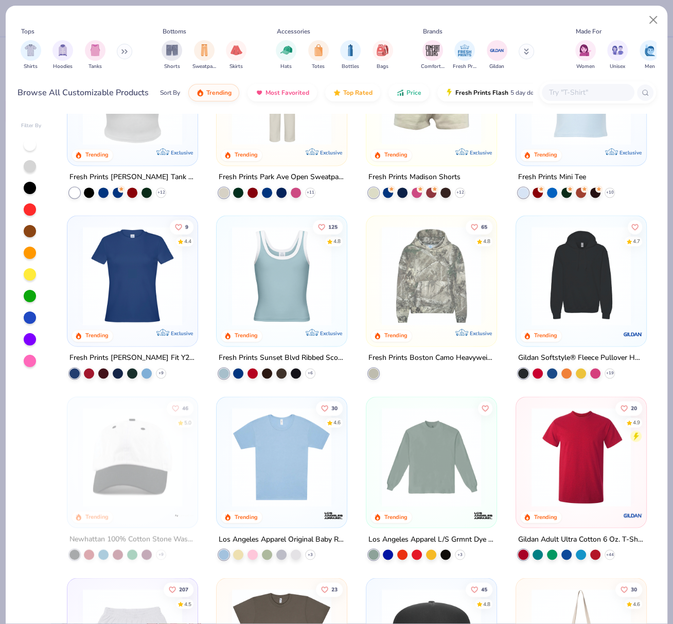
click at [274, 286] on img at bounding box center [282, 275] width 110 height 99
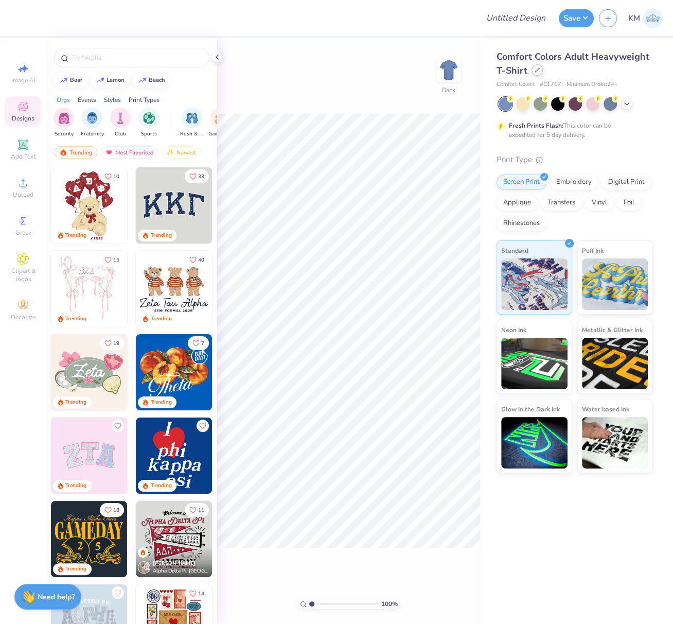
click at [538, 69] on icon at bounding box center [537, 69] width 5 height 5
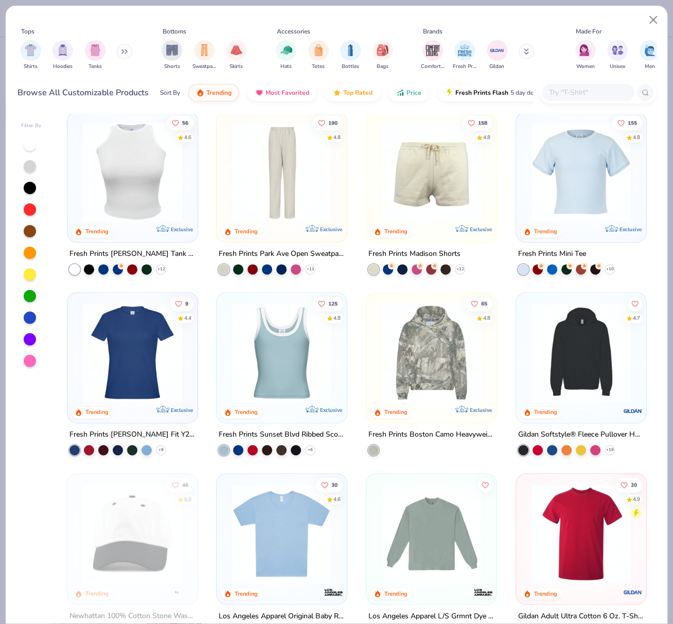
scroll to position [1095, 0]
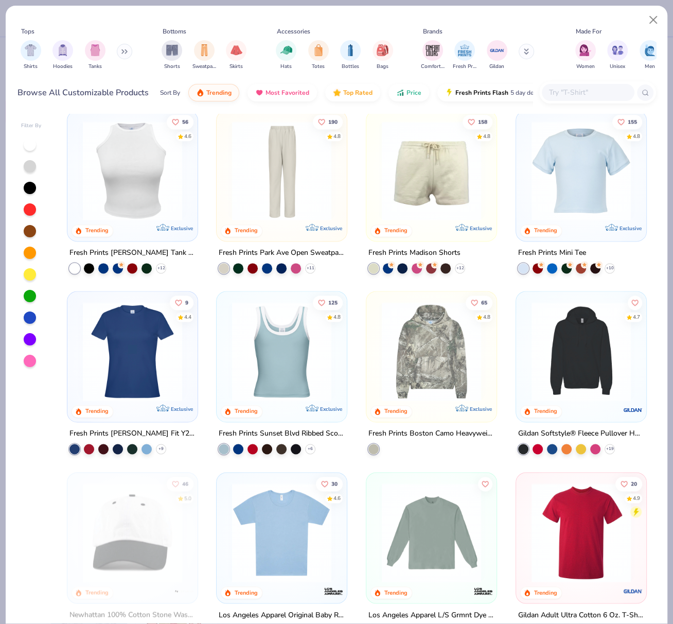
click at [0, 0] on icon at bounding box center [0, 0] width 0 height 0
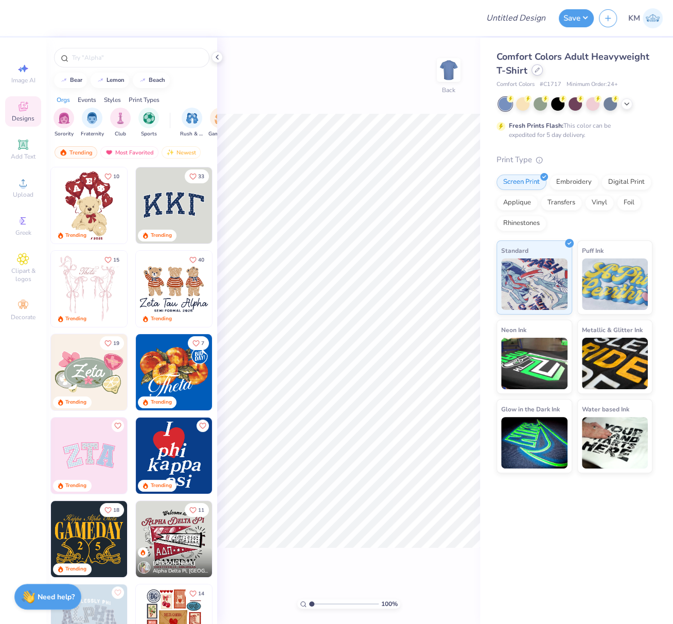
click at [536, 72] on icon at bounding box center [537, 69] width 5 height 5
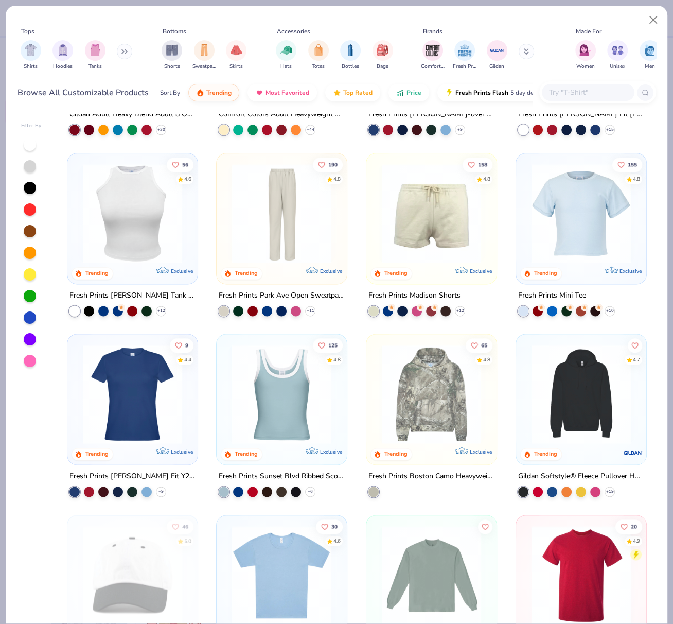
scroll to position [1056, 0]
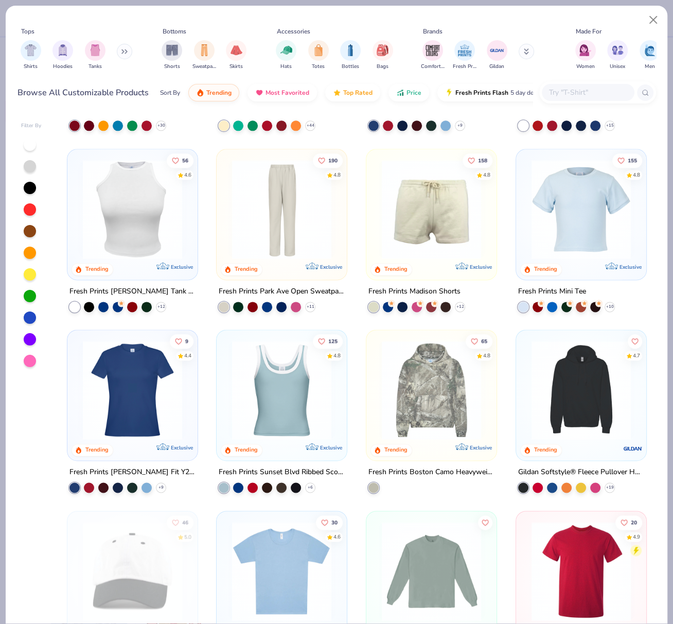
click at [279, 395] on img at bounding box center [282, 389] width 110 height 99
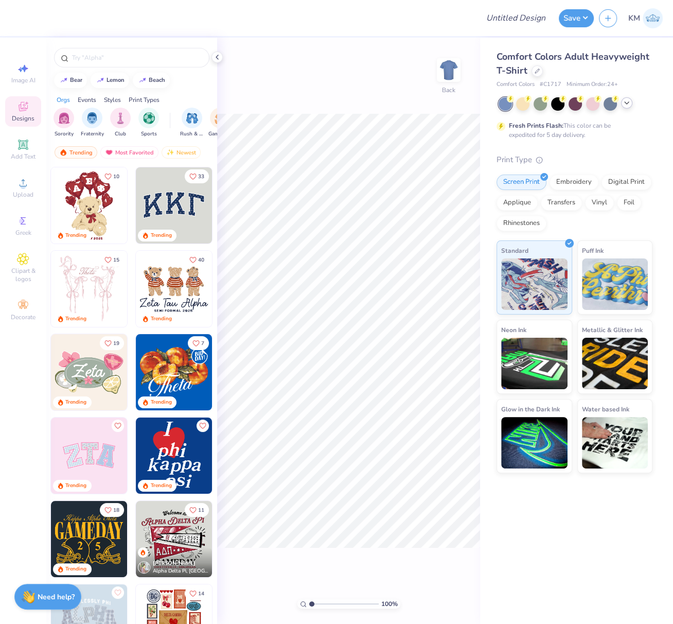
click at [627, 105] on icon at bounding box center [627, 103] width 8 height 8
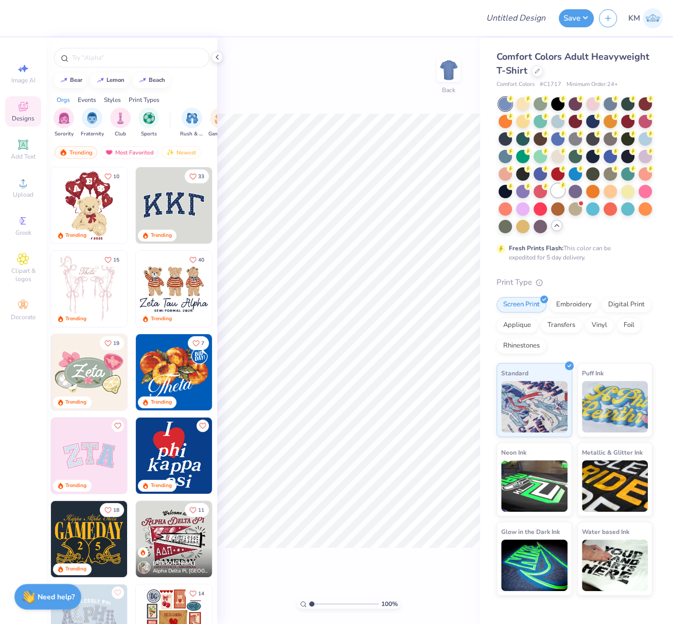
click at [559, 190] on div at bounding box center [557, 190] width 13 height 13
click at [538, 73] on div at bounding box center [537, 69] width 11 height 11
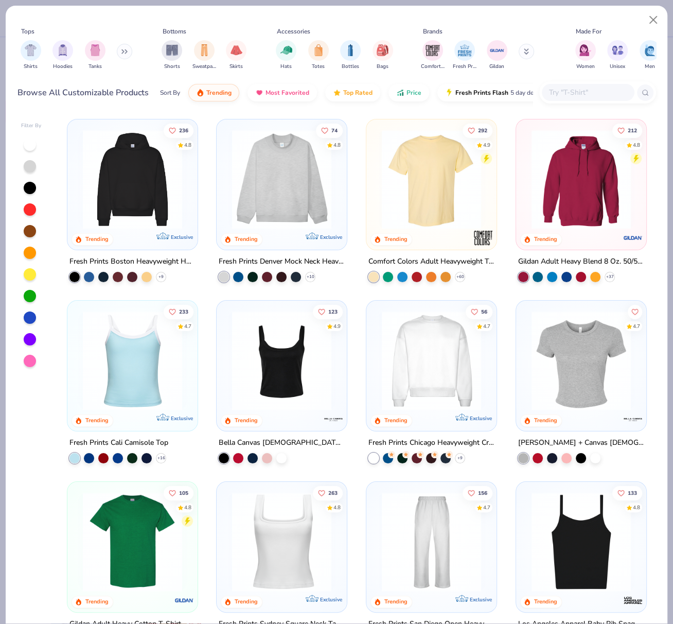
click at [427, 184] on img at bounding box center [432, 179] width 110 height 99
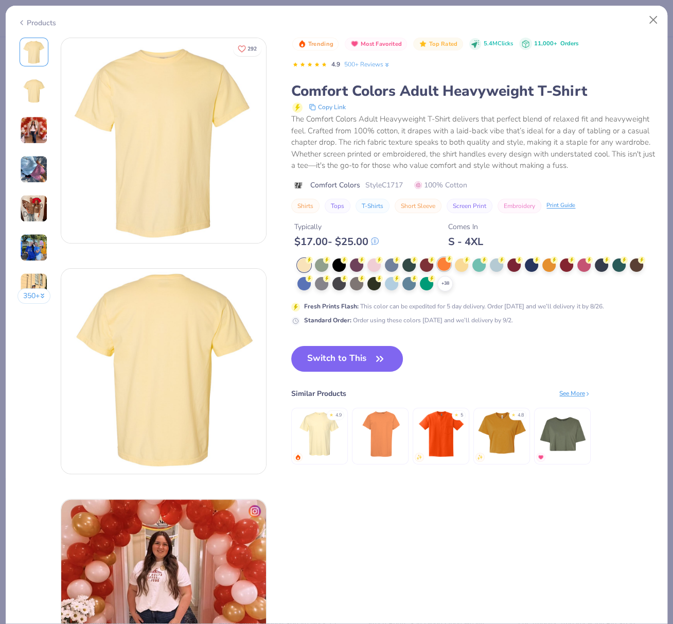
click at [446, 262] on icon at bounding box center [449, 258] width 7 height 7
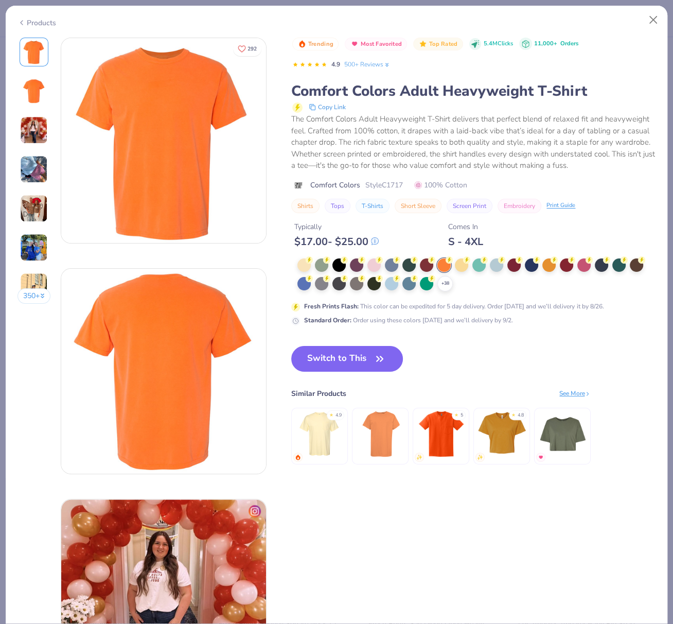
click at [39, 21] on div "Products" at bounding box center [36, 22] width 39 height 11
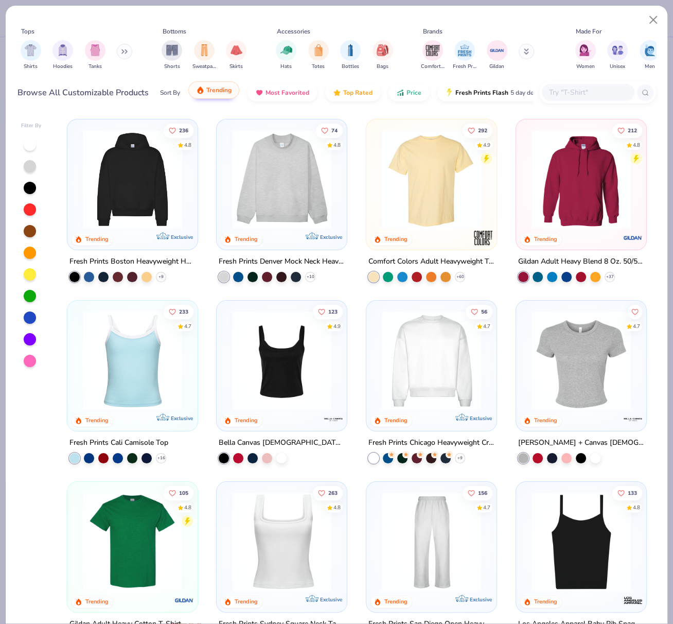
type textarea "x"
click at [316, 372] on img at bounding box center [282, 360] width 110 height 99
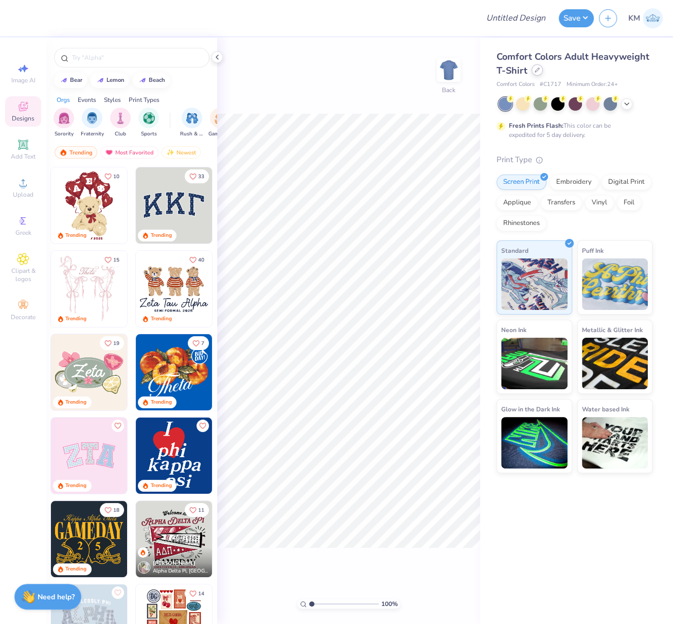
click at [538, 72] on icon at bounding box center [537, 69] width 5 height 5
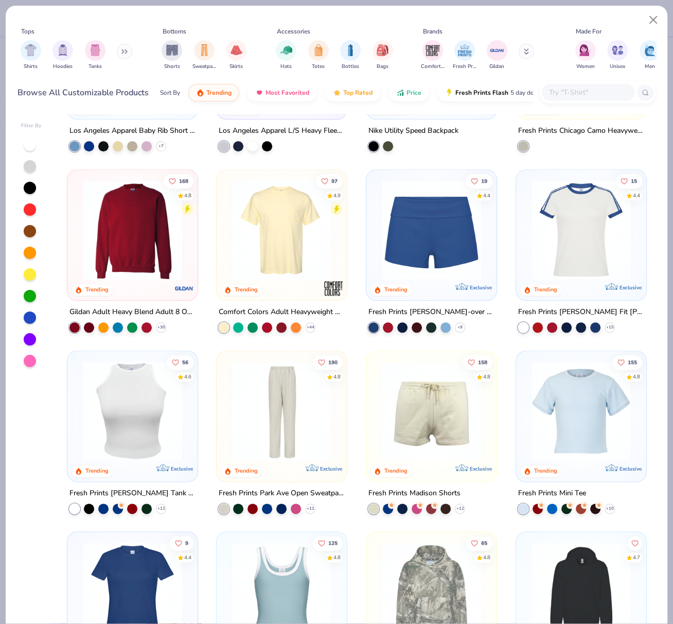
scroll to position [858, 0]
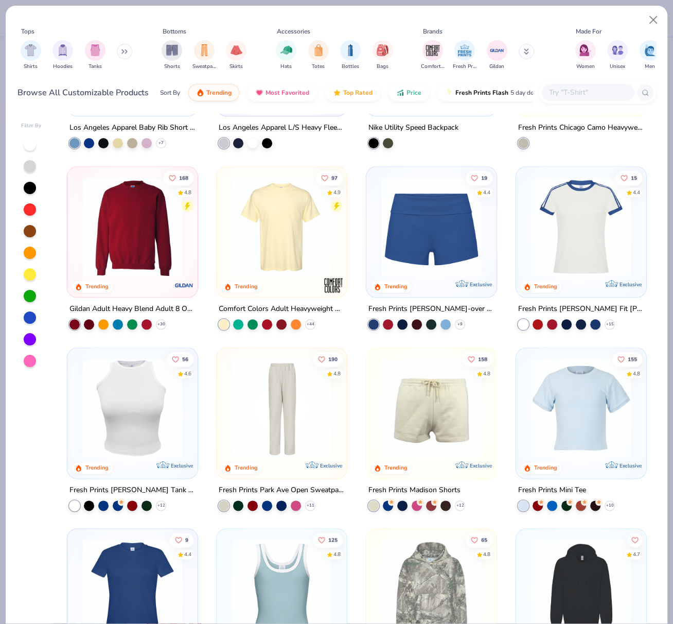
click at [120, 424] on img at bounding box center [133, 407] width 110 height 99
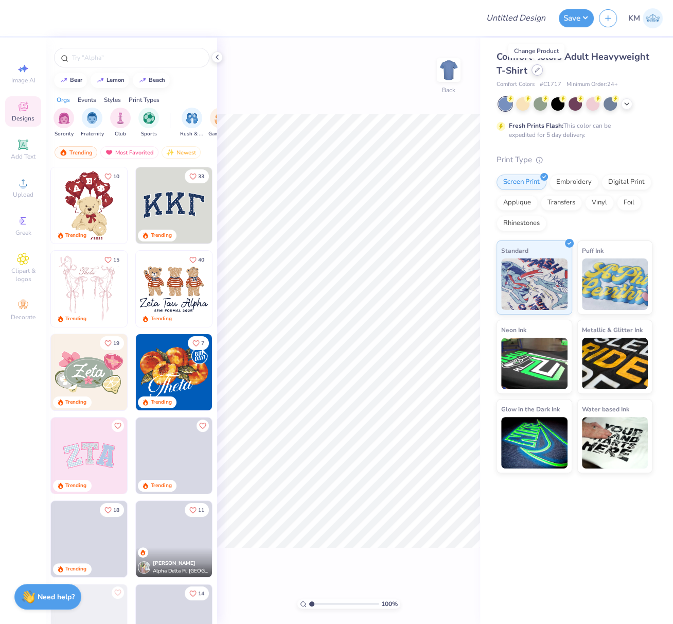
click at [537, 72] on icon at bounding box center [537, 69] width 5 height 5
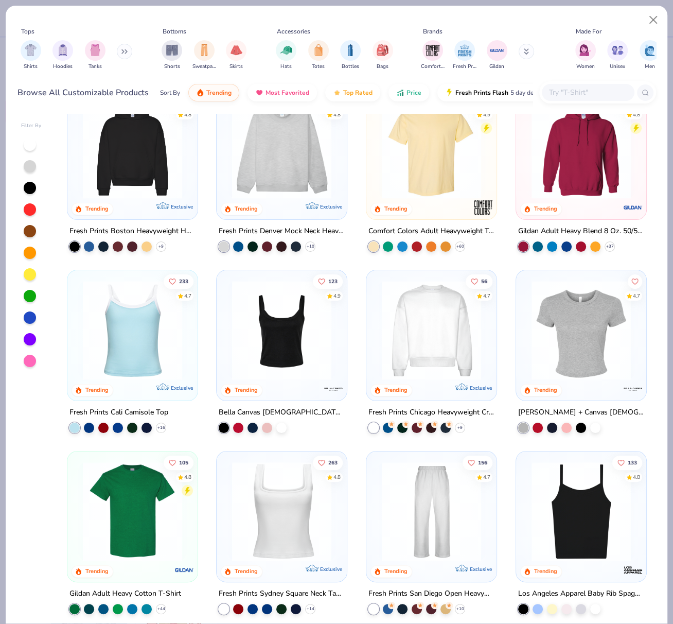
scroll to position [83, 0]
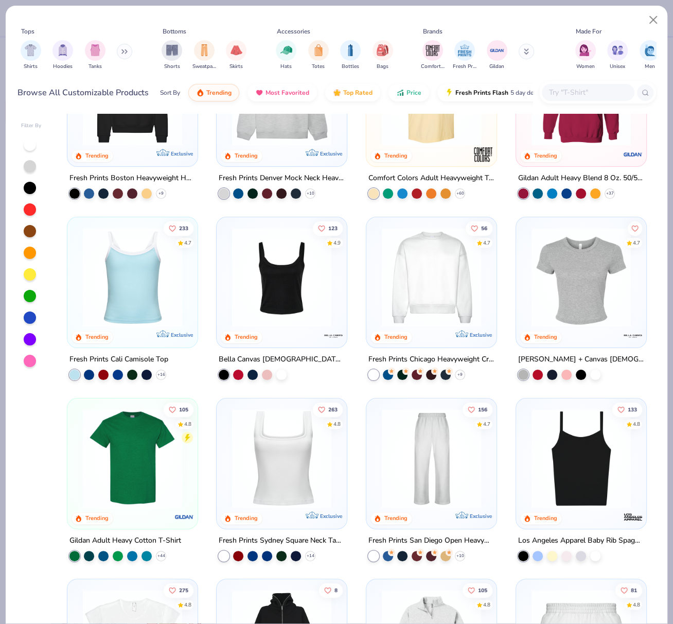
click at [290, 297] on img at bounding box center [282, 276] width 110 height 99
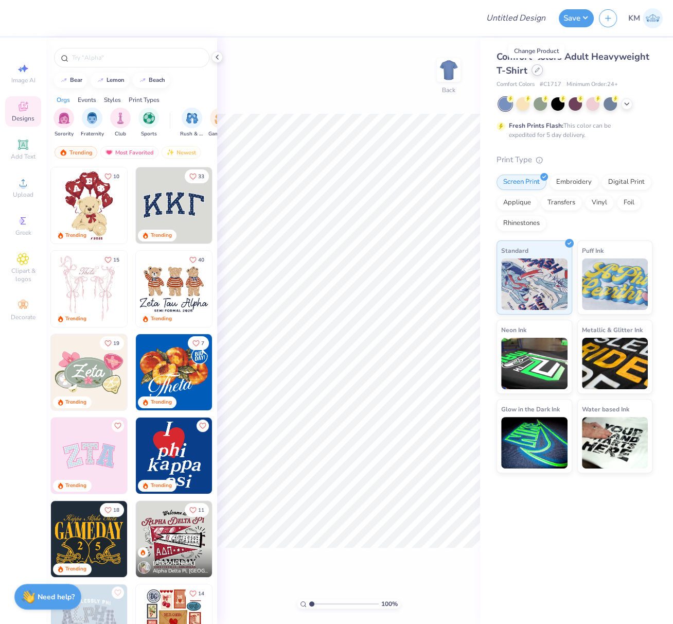
click at [538, 70] on icon at bounding box center [537, 69] width 5 height 5
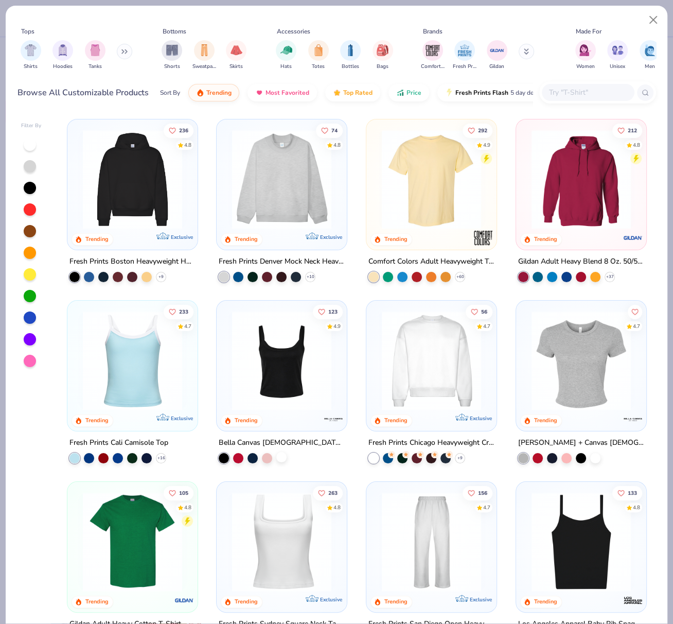
click at [279, 454] on div at bounding box center [281, 456] width 10 height 10
click at [286, 400] on img at bounding box center [282, 360] width 110 height 99
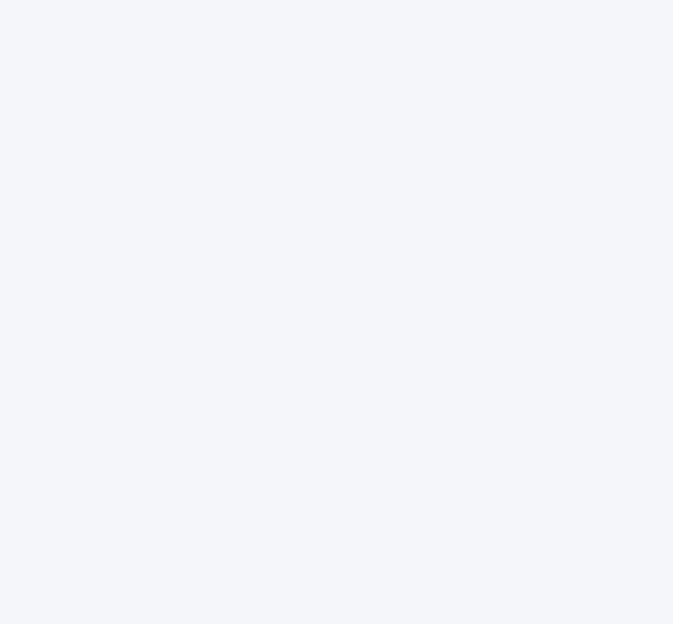
click at [82, 27] on div at bounding box center [336, 312] width 673 height 624
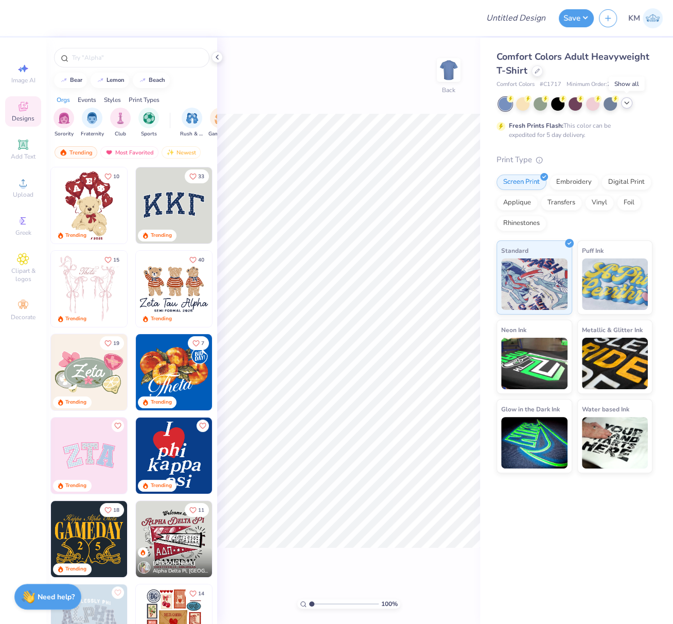
click at [627, 103] on icon at bounding box center [627, 103] width 8 height 8
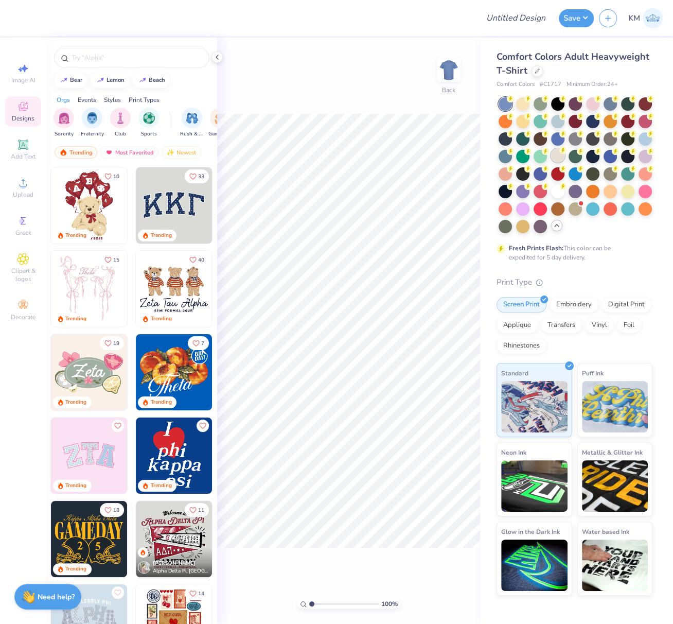
click at [556, 154] on div at bounding box center [557, 155] width 13 height 13
click at [540, 71] on div at bounding box center [537, 69] width 11 height 11
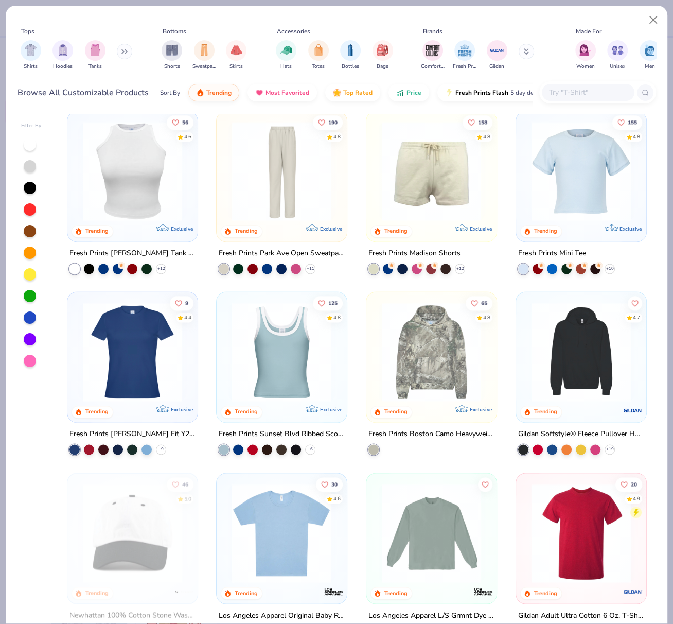
scroll to position [1100, 0]
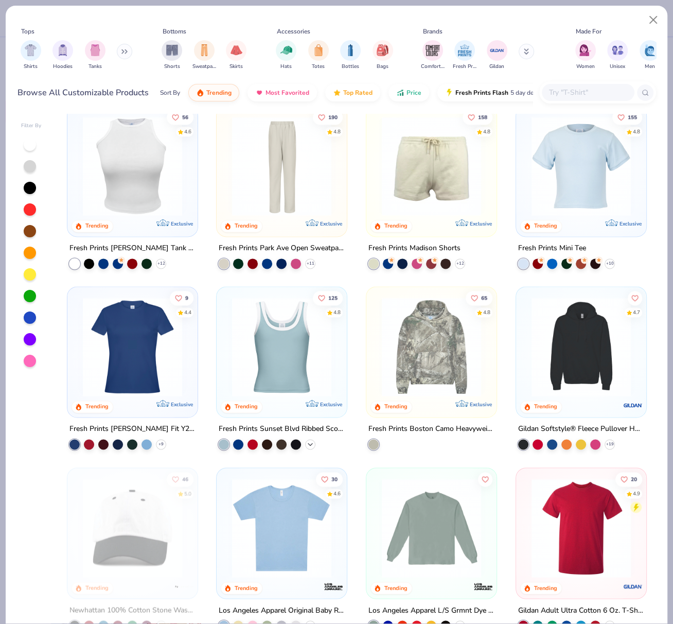
click at [307, 443] on icon at bounding box center [310, 444] width 8 height 8
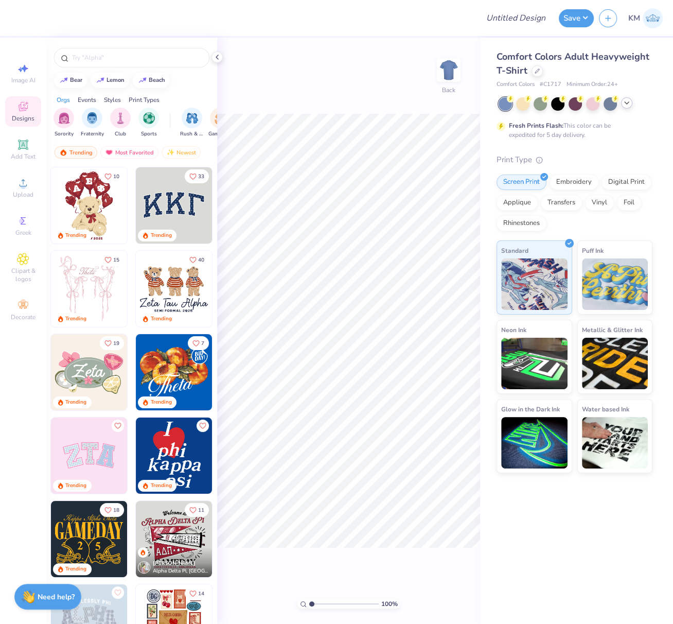
click at [629, 101] on icon at bounding box center [627, 103] width 8 height 8
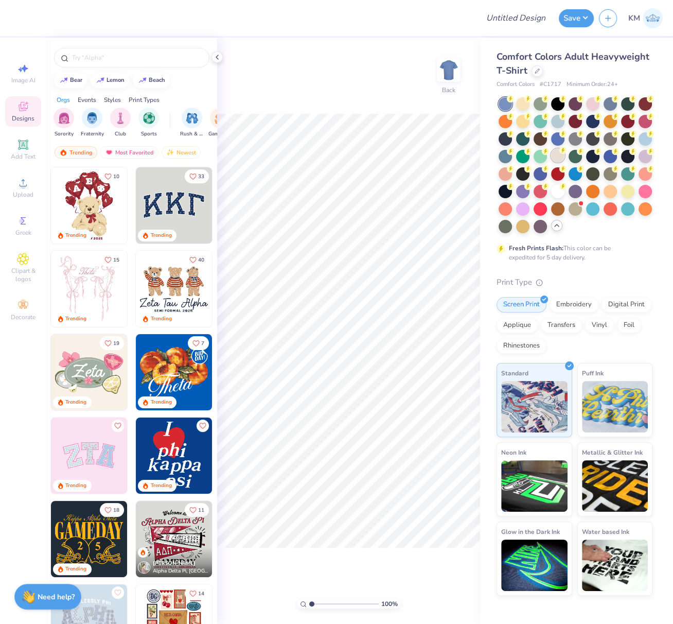
click at [557, 156] on div at bounding box center [557, 155] width 13 height 13
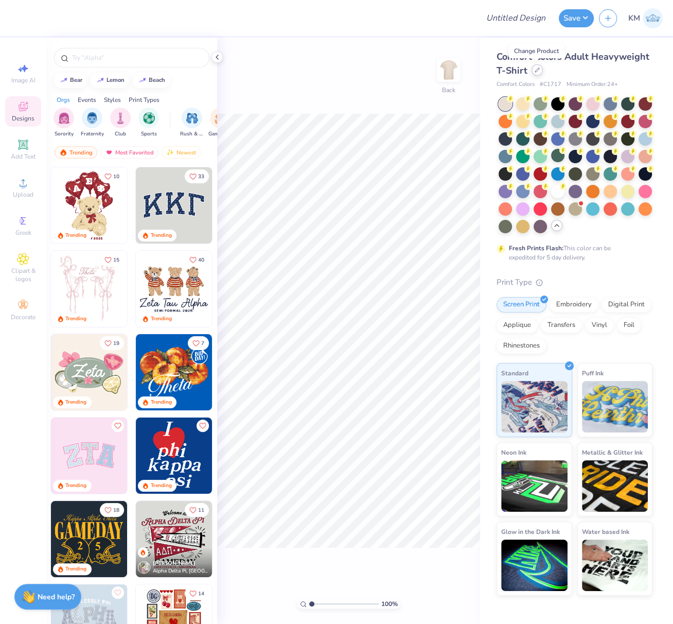
click at [537, 76] on div at bounding box center [537, 69] width 11 height 11
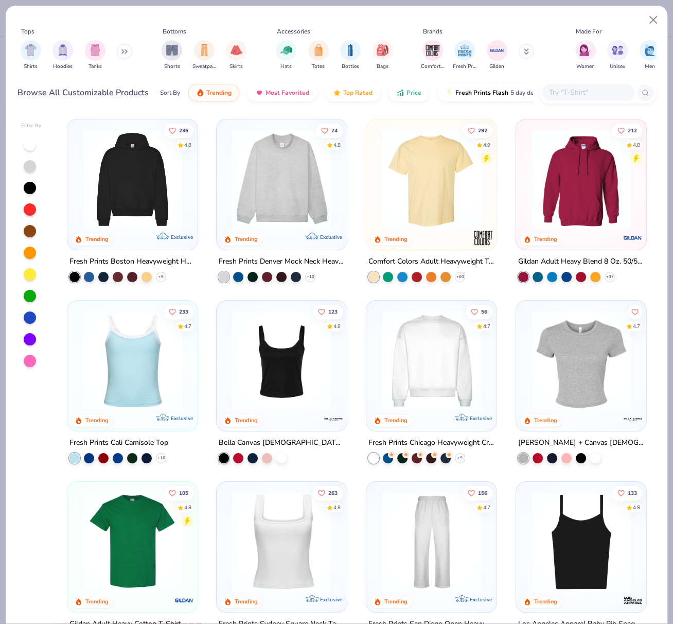
click at [450, 195] on img at bounding box center [432, 179] width 110 height 99
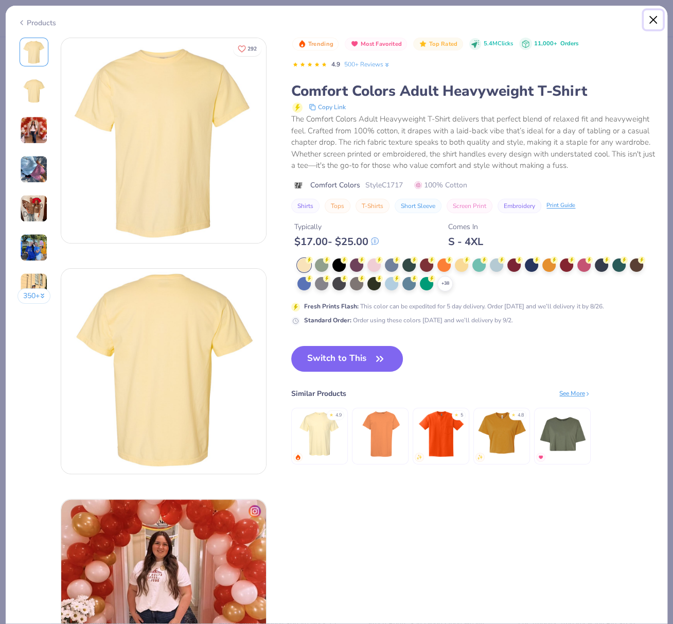
click at [651, 18] on button "Close" at bounding box center [654, 20] width 20 height 20
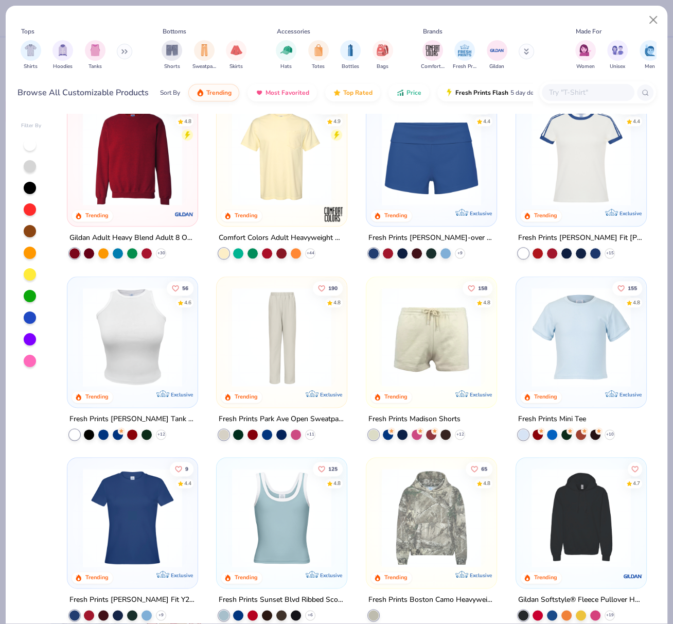
scroll to position [928, 0]
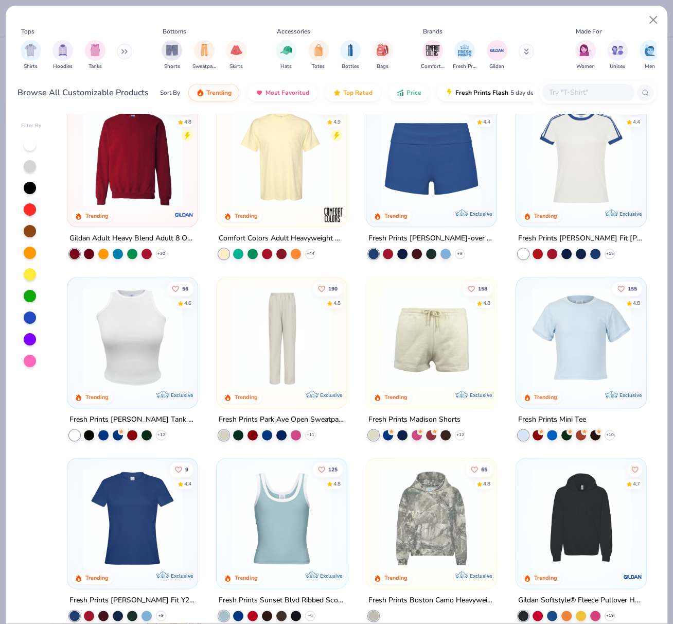
click at [272, 513] on img at bounding box center [282, 517] width 110 height 99
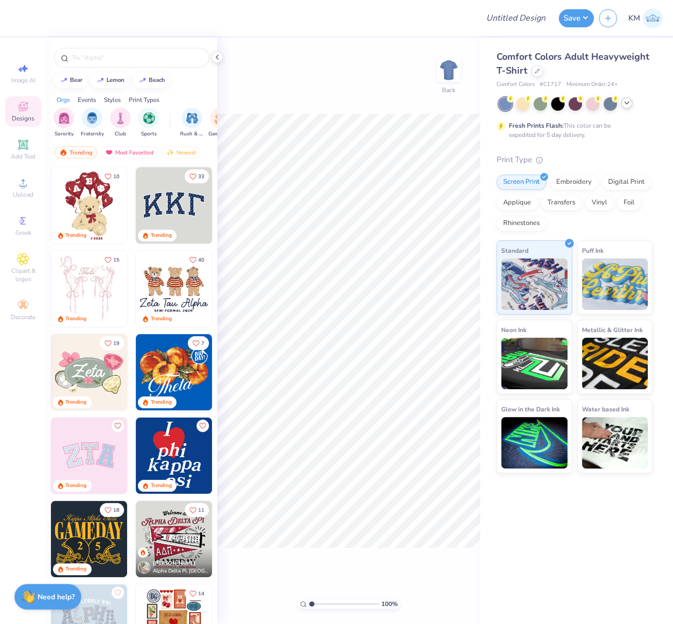
click at [628, 102] on icon at bounding box center [627, 103] width 8 height 8
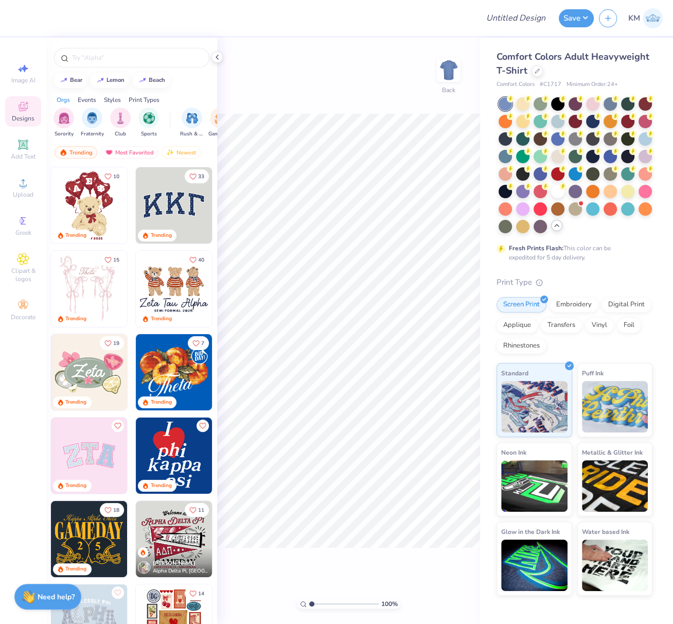
drag, startPoint x: 558, startPoint y: 193, endPoint x: 560, endPoint y: 199, distance: 5.9
click at [559, 192] on div at bounding box center [557, 191] width 13 height 13
click at [215, 57] on icon at bounding box center [217, 57] width 8 height 8
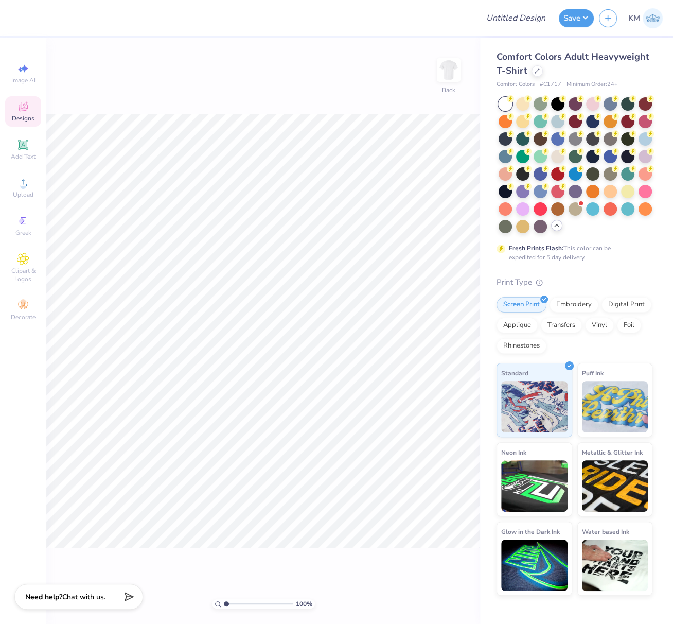
click at [62, 56] on div at bounding box center [53, 55] width 15 height 35
click at [425, 571] on div "100 % Back" at bounding box center [263, 331] width 434 height 586
drag, startPoint x: 448, startPoint y: 575, endPoint x: 454, endPoint y: 553, distance: 23.0
click at [458, 559] on div "100 % Back" at bounding box center [263, 331] width 434 height 586
click at [24, 186] on circle at bounding box center [23, 186] width 6 height 6
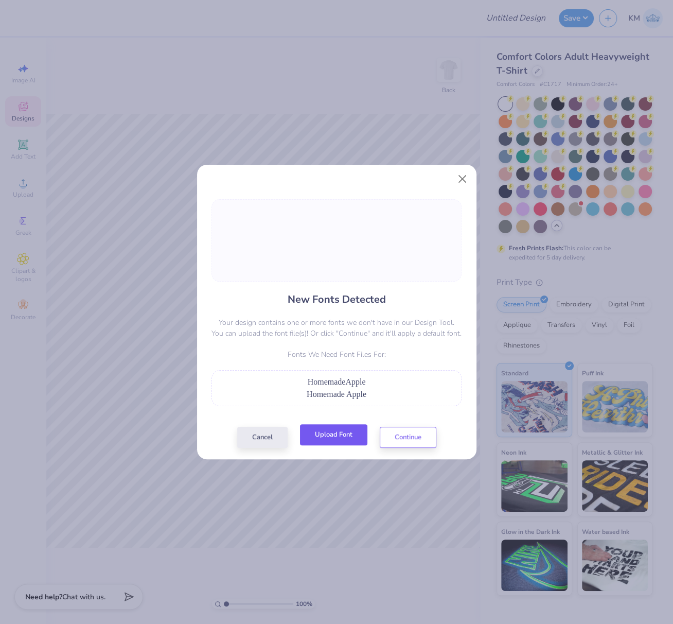
click at [324, 439] on button "Upload Font" at bounding box center [333, 434] width 67 height 21
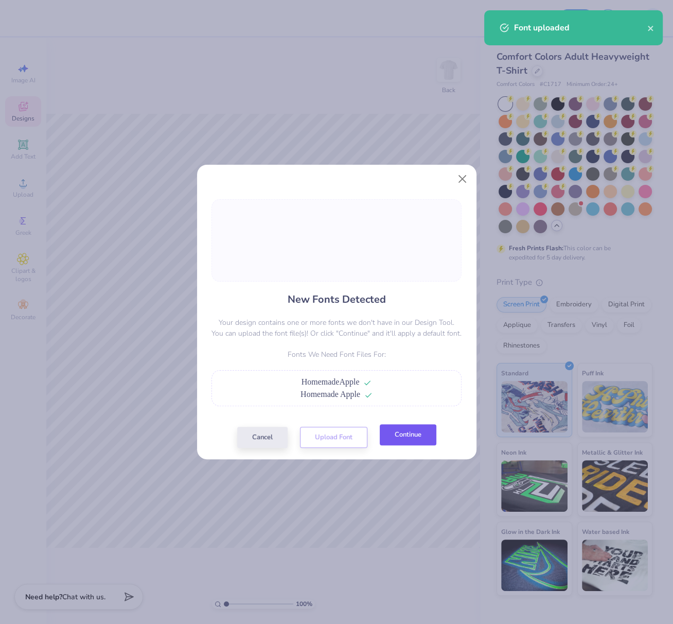
click at [417, 436] on button "Continue" at bounding box center [408, 434] width 57 height 21
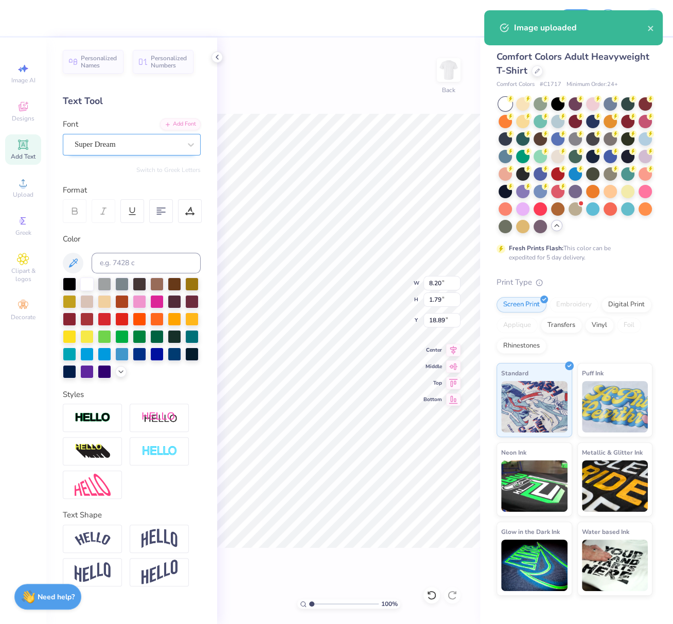
click at [120, 142] on div "Super Dream" at bounding box center [128, 144] width 108 height 16
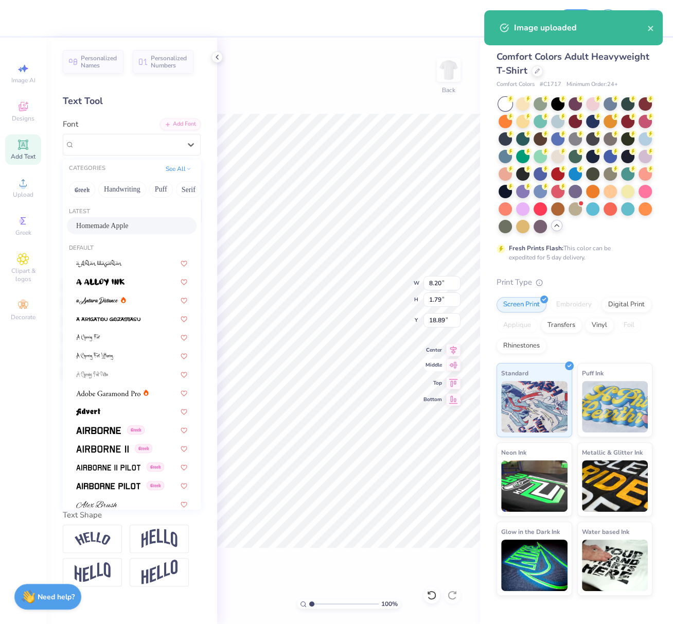
drag, startPoint x: 110, startPoint y: 231, endPoint x: 456, endPoint y: 368, distance: 372.4
click at [110, 231] on div "Homemade Apple" at bounding box center [132, 225] width 130 height 17
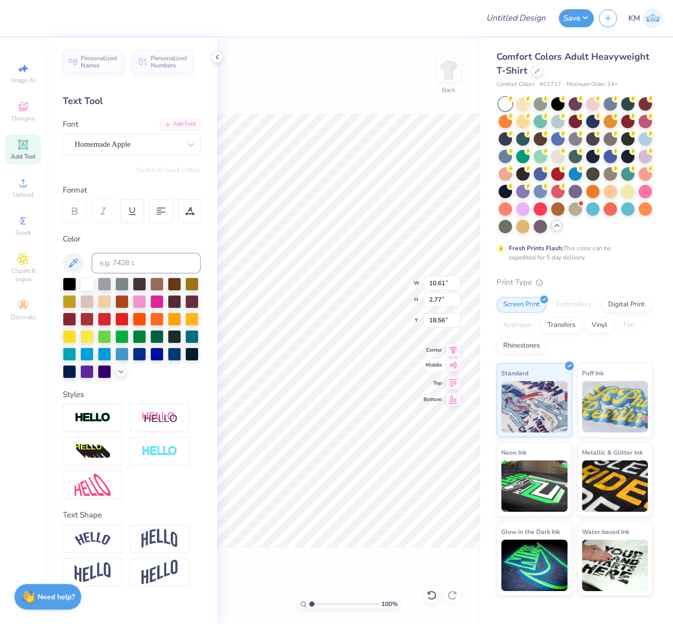
type input "10.61"
type input "2.77"
click at [452, 348] on icon at bounding box center [453, 348] width 7 height 9
type input "18.67"
type input "14.17"
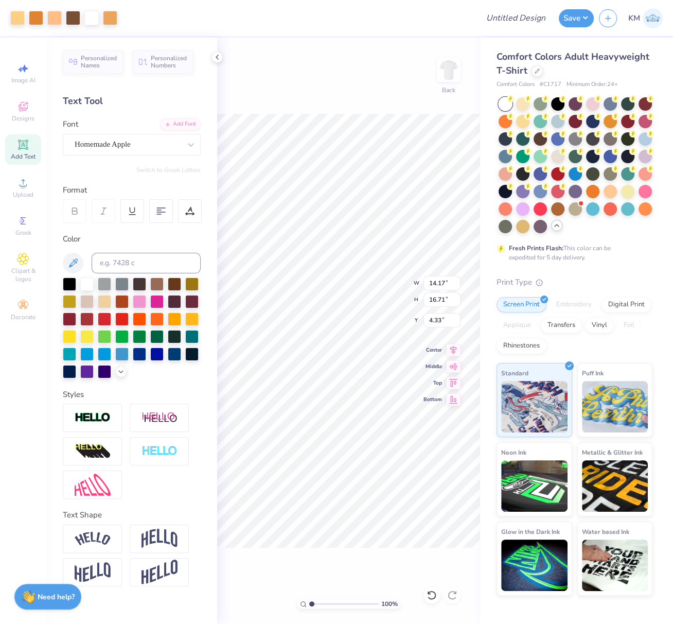
type input "16.71"
type input "4.33"
drag, startPoint x: 430, startPoint y: 285, endPoint x: 447, endPoint y: 281, distance: 17.3
click at [447, 281] on input "14.17" at bounding box center [442, 283] width 37 height 14
type input "10.00"
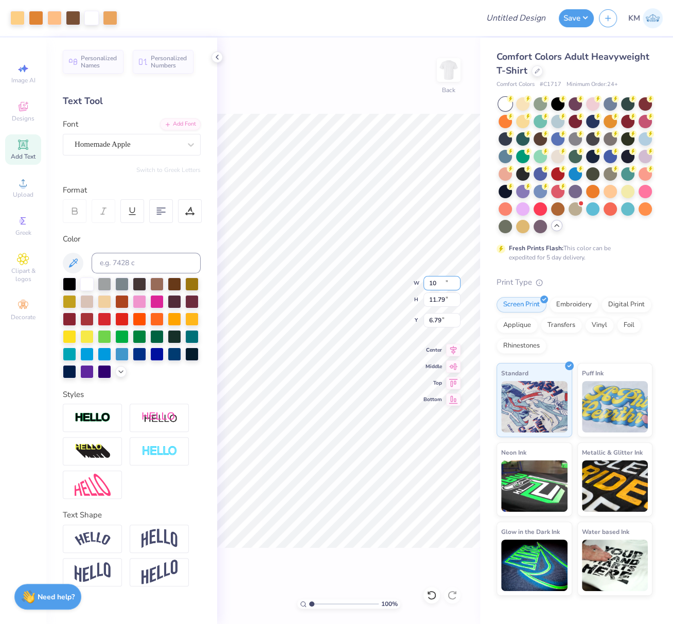
type input "11.79"
type input "6.79"
click at [35, 14] on div at bounding box center [36, 17] width 14 height 14
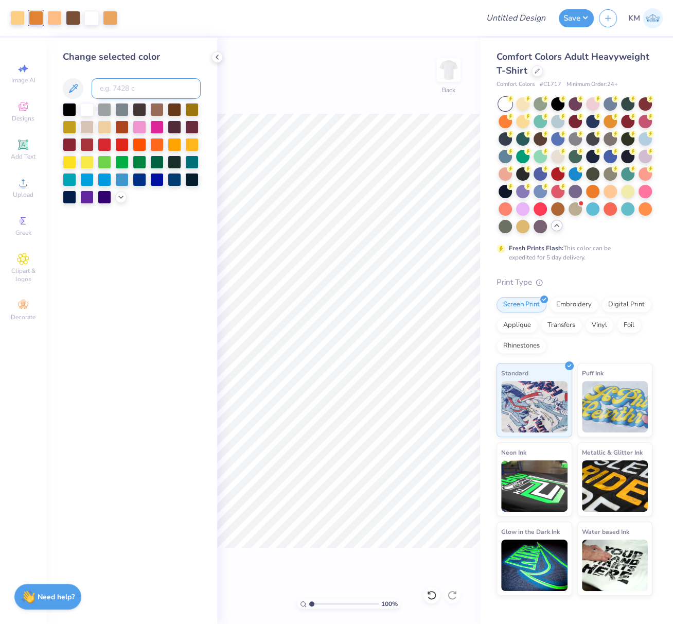
click at [120, 85] on input at bounding box center [146, 88] width 109 height 21
type input "7411"
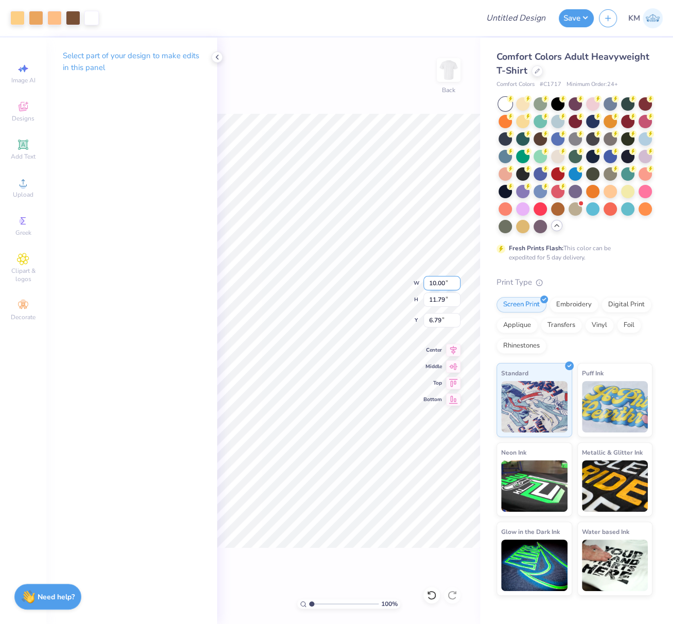
drag, startPoint x: 427, startPoint y: 284, endPoint x: 447, endPoint y: 289, distance: 21.1
click at [447, 288] on input "10.00" at bounding box center [442, 283] width 37 height 14
type input "7.00"
type input "8.25"
type input "8.56"
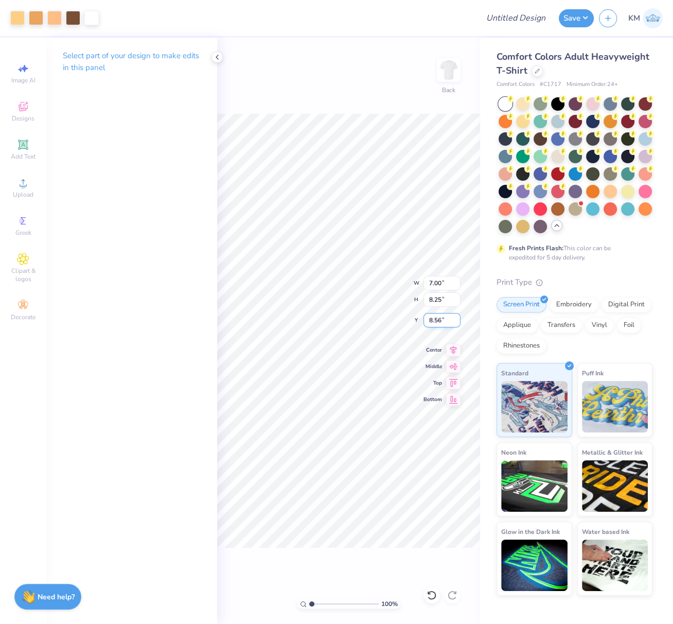
drag, startPoint x: 442, startPoint y: 320, endPoint x: 428, endPoint y: 319, distance: 14.0
click at [428, 318] on input "8.56" at bounding box center [442, 320] width 37 height 14
type input "3.00"
drag, startPoint x: 311, startPoint y: 604, endPoint x: 290, endPoint y: 597, distance: 22.1
click at [295, 599] on div "100 % Back" at bounding box center [348, 331] width 263 height 586
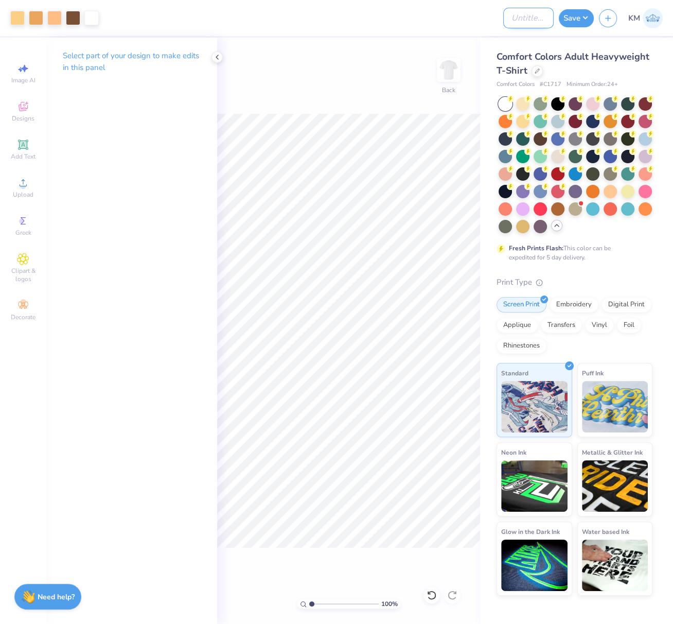
click at [520, 12] on input "Design Title" at bounding box center [528, 18] width 50 height 21
paste input "FPS239394"
type input "FPS239394"
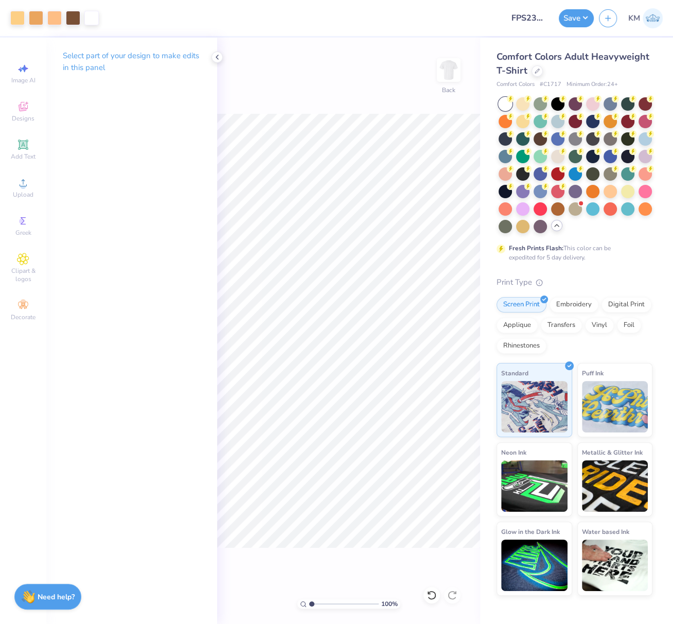
drag, startPoint x: 580, startPoint y: 18, endPoint x: 575, endPoint y: 26, distance: 9.3
click at [579, 16] on button "Save" at bounding box center [576, 18] width 35 height 18
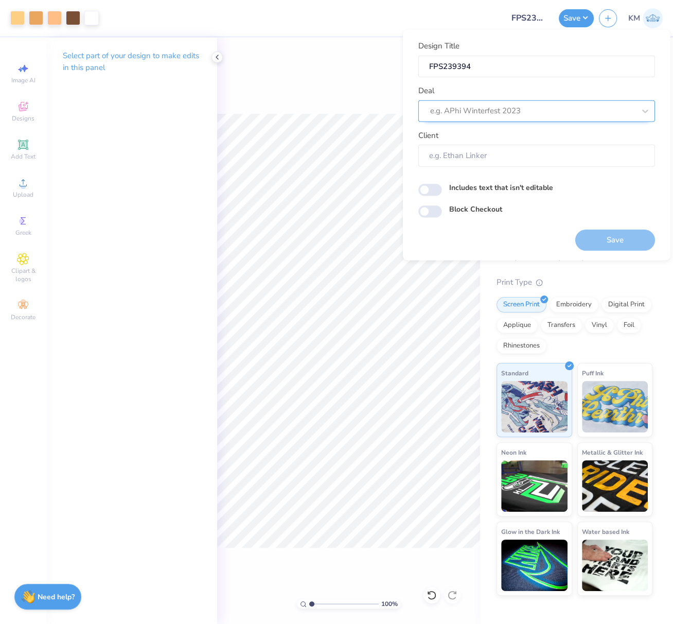
click at [483, 114] on div at bounding box center [532, 111] width 205 height 14
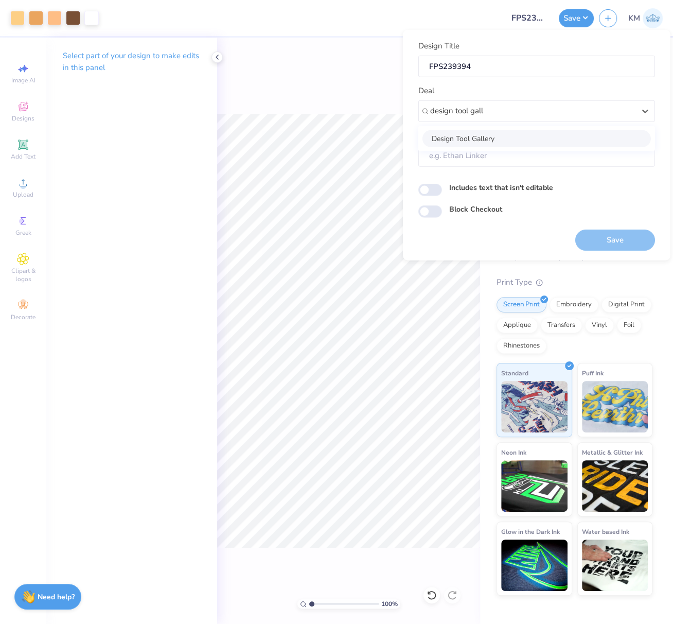
click at [478, 137] on div "Design Tool Gallery" at bounding box center [536, 138] width 228 height 17
type input "design tool gall"
type input "Design Tool Gallery User"
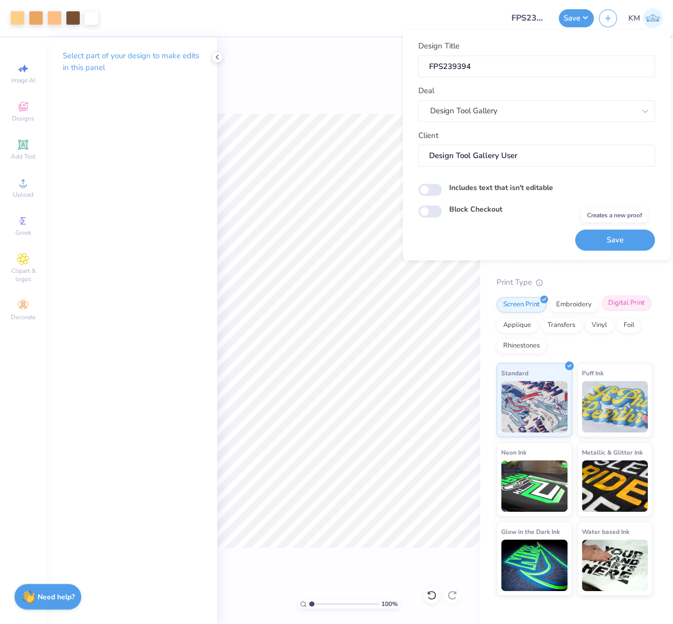
click at [622, 234] on button "Save" at bounding box center [615, 239] width 80 height 21
click at [576, 16] on button "Save" at bounding box center [576, 18] width 35 height 18
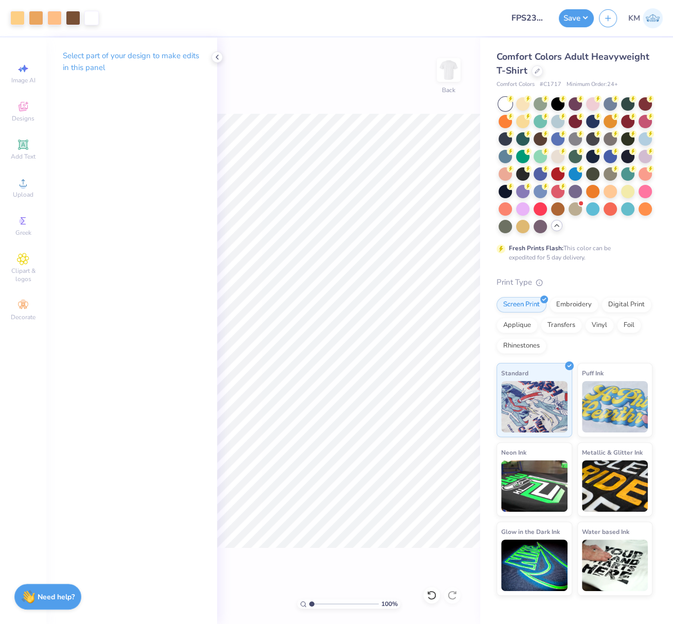
click at [560, 82] on div "Comfort Colors # C1717 Minimum Order: 24 +" at bounding box center [575, 84] width 156 height 9
click at [499, 88] on div "Comfort Colors Adult Heavyweight T-Shirt Comfort Colors # C1717 Minimum Order: …" at bounding box center [575, 322] width 156 height 545
drag, startPoint x: 496, startPoint y: 85, endPoint x: 562, endPoint y: 84, distance: 66.4
click at [562, 84] on div "Comfort Colors # C1717 Minimum Order: 24 +" at bounding box center [575, 84] width 156 height 9
copy span "Comfort"
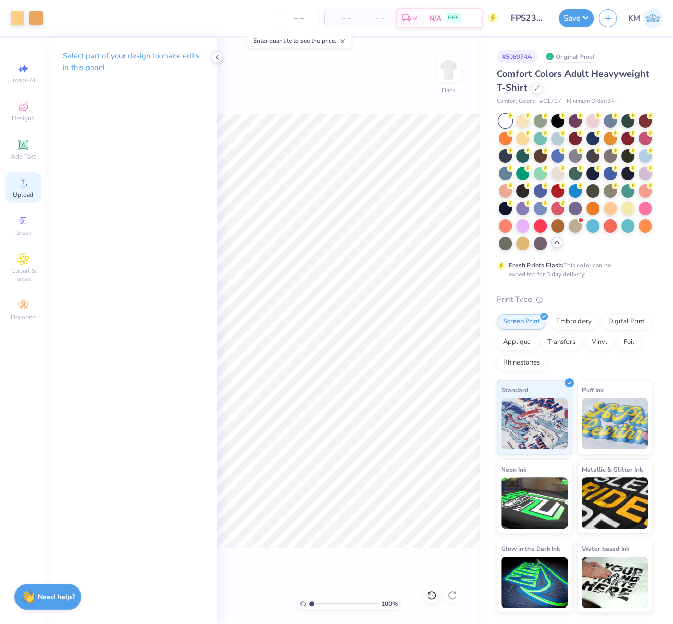
click at [21, 184] on icon at bounding box center [23, 183] width 12 height 12
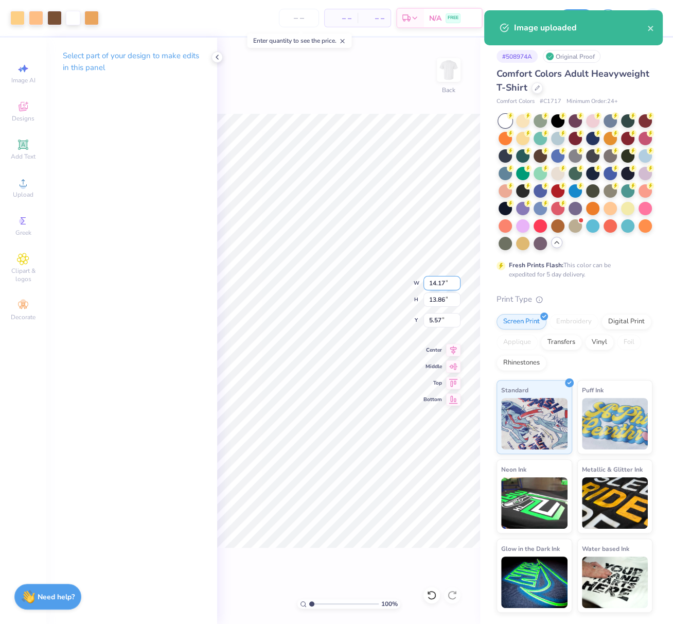
drag, startPoint x: 431, startPoint y: 281, endPoint x: 449, endPoint y: 282, distance: 17.5
click at [447, 285] on input "14.17" at bounding box center [442, 283] width 37 height 14
type input "1"
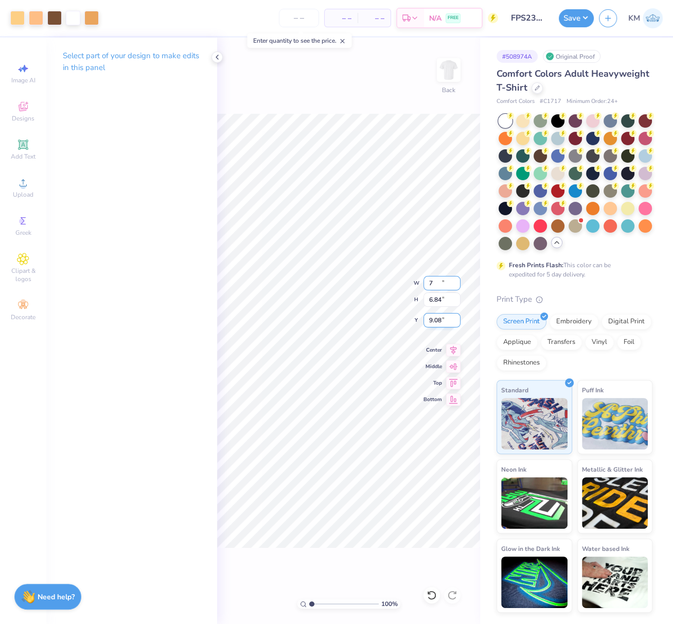
type input "7.00"
type input "6.84"
type input "9.08"
click at [422, 318] on div "100 % Back W 7.00 7.00 " H 6.84 6.84 " Y 9.08 9.08 " Center Middle Top Bottom" at bounding box center [348, 331] width 263 height 586
drag, startPoint x: 443, startPoint y: 321, endPoint x: 432, endPoint y: 320, distance: 10.3
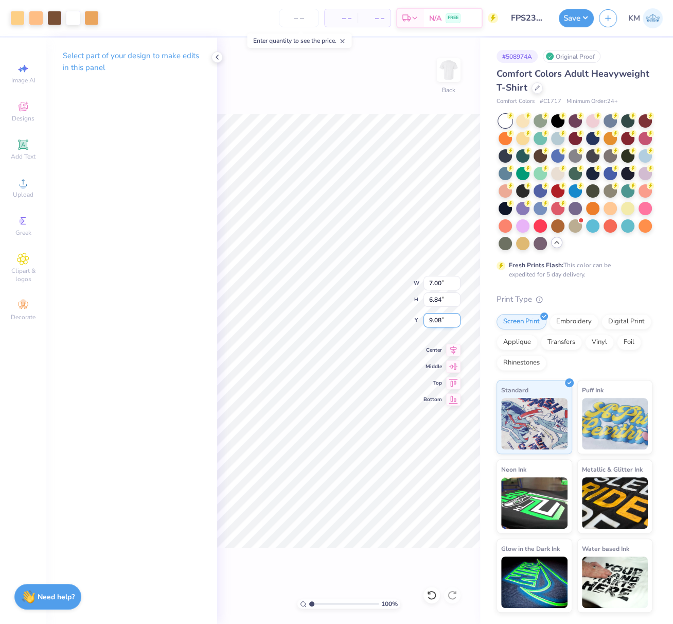
click at [437, 319] on input "9.08" at bounding box center [442, 320] width 37 height 14
type input "5.84"
type input "0.64"
type input "9.21"
type input "7.00"
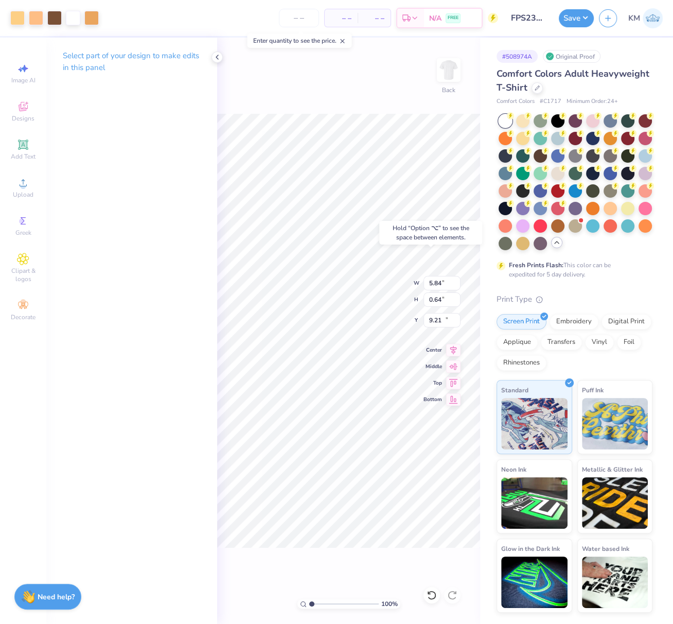
type input "6.84"
drag, startPoint x: 427, startPoint y: 319, endPoint x: 442, endPoint y: 318, distance: 15.0
click at [443, 318] on input "11.49" at bounding box center [442, 320] width 37 height 14
type input "3.00"
click at [453, 347] on icon at bounding box center [453, 348] width 14 height 12
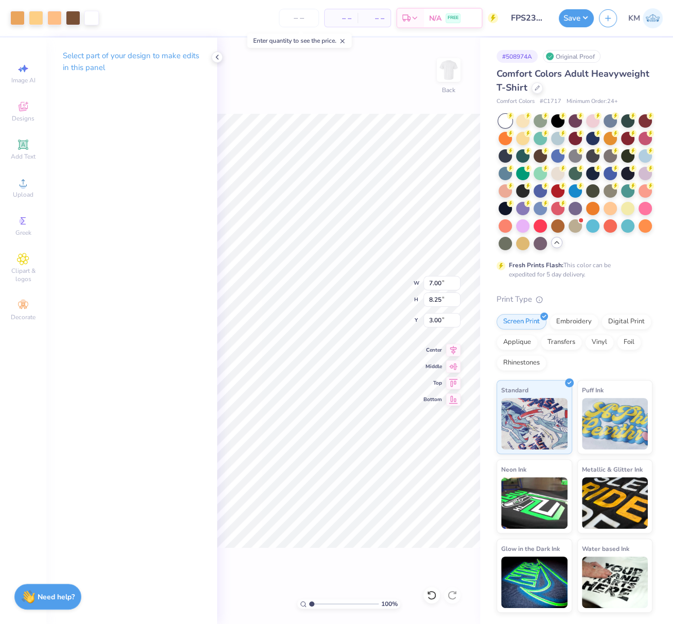
drag, startPoint x: 583, startPoint y: 16, endPoint x: 580, endPoint y: 28, distance: 11.6
click at [583, 16] on button "Save" at bounding box center [576, 18] width 35 height 18
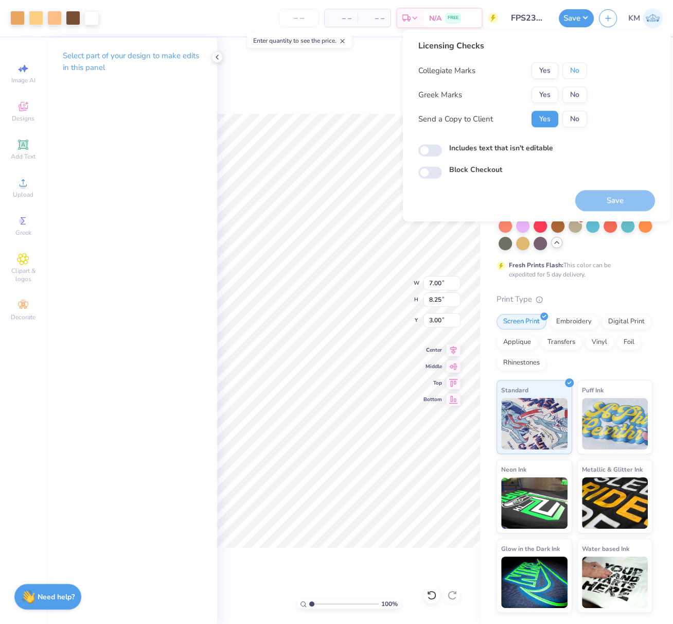
click at [579, 73] on button "No" at bounding box center [574, 70] width 25 height 16
click at [543, 93] on button "Yes" at bounding box center [545, 94] width 27 height 16
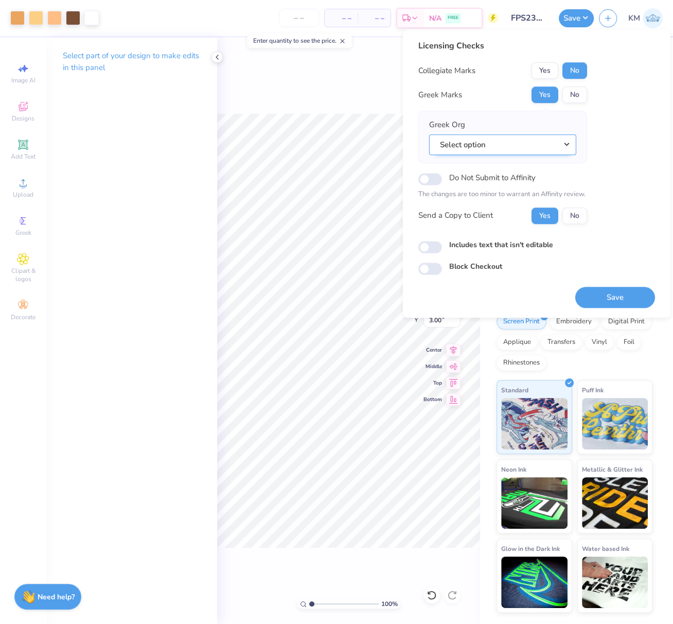
click at [568, 145] on button "Select option" at bounding box center [502, 144] width 147 height 21
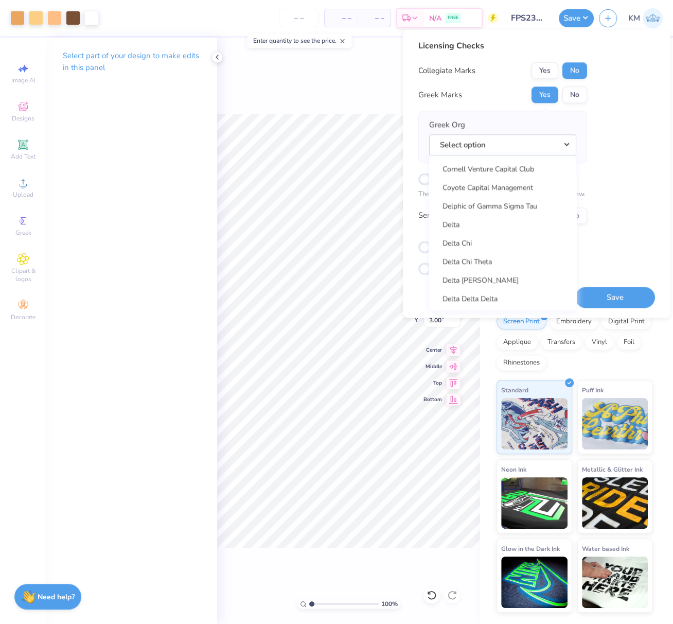
scroll to position [2359, 0]
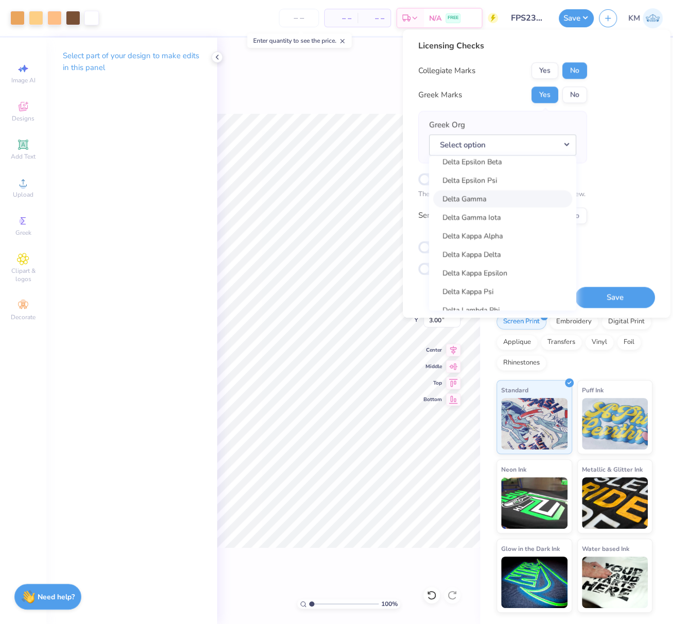
click at [520, 202] on link "Delta Gamma" at bounding box center [502, 198] width 139 height 17
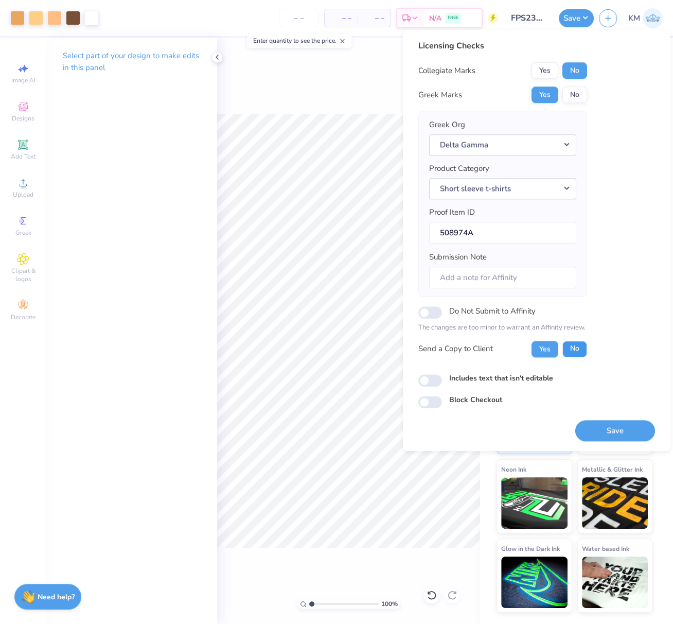
click at [575, 345] on button "No" at bounding box center [574, 349] width 25 height 16
drag, startPoint x: 630, startPoint y: 426, endPoint x: 239, endPoint y: 0, distance: 578.0
click at [630, 426] on button "Save" at bounding box center [615, 430] width 80 height 21
